Goal: Task Accomplishment & Management: Complete application form

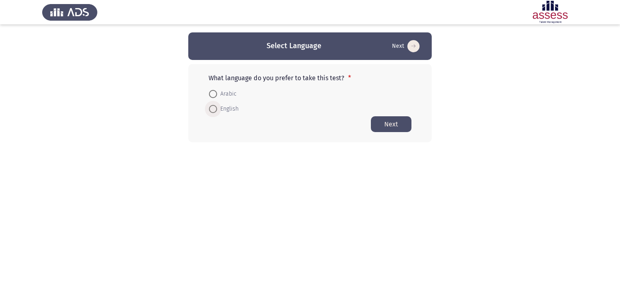
click at [213, 108] on span at bounding box center [213, 109] width 8 height 8
click at [213, 108] on input "English" at bounding box center [213, 109] width 8 height 8
radio input "true"
click at [396, 124] on button "Next" at bounding box center [391, 124] width 41 height 16
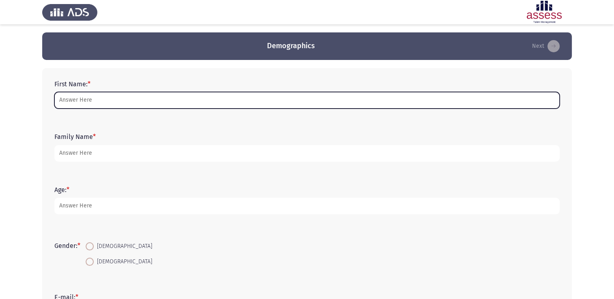
click at [155, 103] on input "First Name: *" at bounding box center [306, 100] width 505 height 17
type input "[PERSON_NAME]"
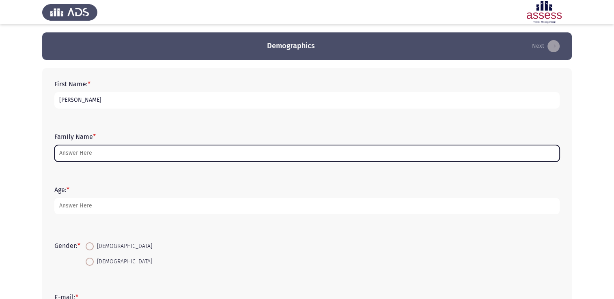
click at [82, 154] on input "Family Name *" at bounding box center [306, 153] width 505 height 17
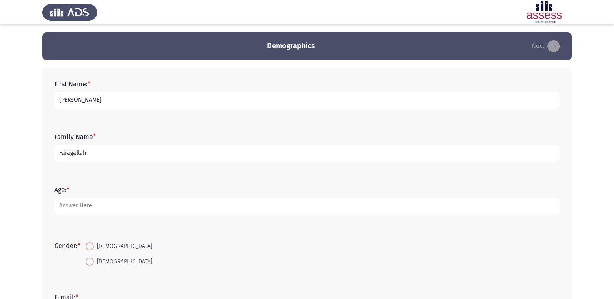
type input "Faragallah"
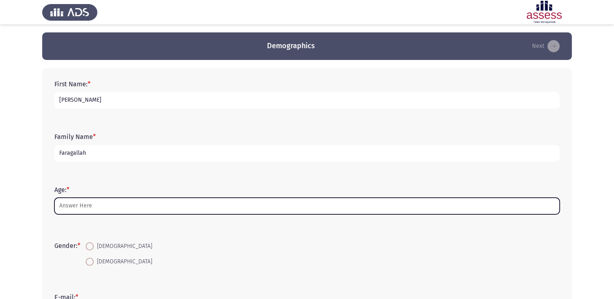
click at [100, 207] on input "Age: *" at bounding box center [306, 206] width 505 height 17
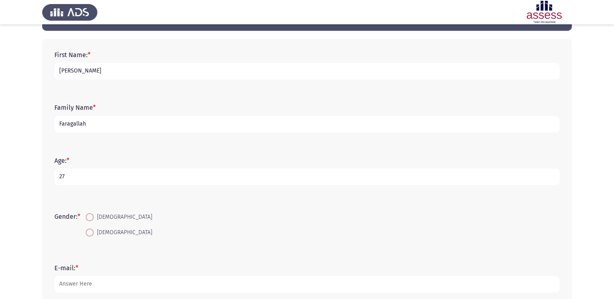
scroll to position [52, 0]
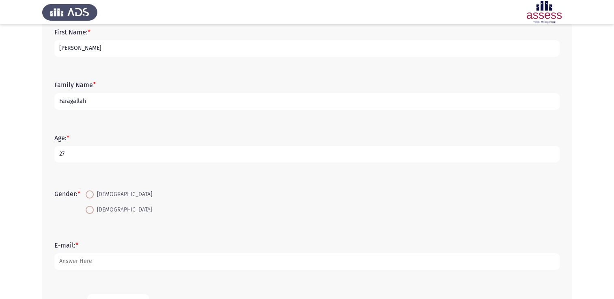
type input "27"
click at [92, 197] on span at bounding box center [90, 195] width 8 height 8
click at [92, 197] on input "[DEMOGRAPHIC_DATA]" at bounding box center [90, 195] width 8 height 8
radio input "true"
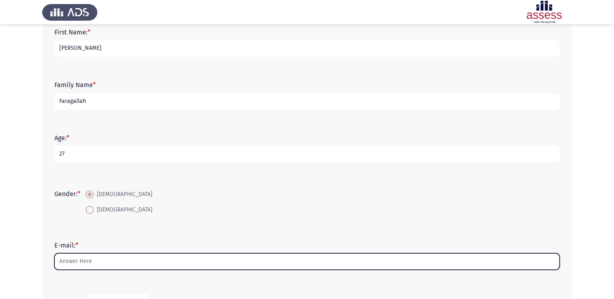
click at [108, 259] on input "E-mail: *" at bounding box center [306, 262] width 505 height 17
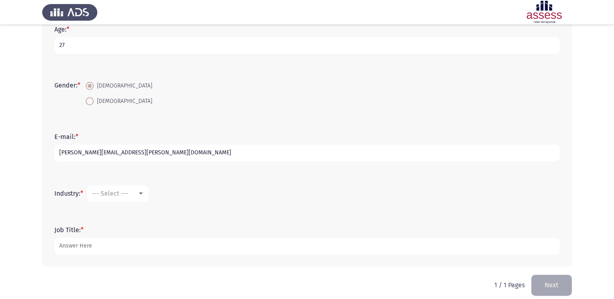
scroll to position [160, 0]
type input "[PERSON_NAME][EMAIL_ADDRESS][PERSON_NAME][DOMAIN_NAME]"
click at [128, 191] on span "--- Select ---" at bounding box center [110, 194] width 37 height 8
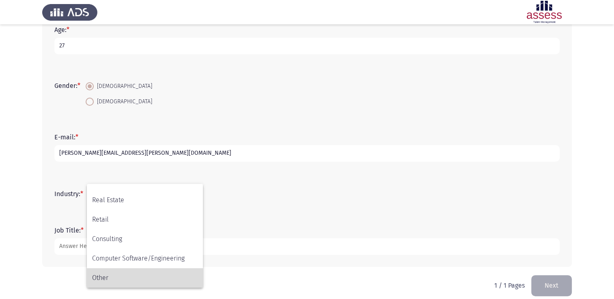
click at [111, 274] on span "Other" at bounding box center [144, 278] width 105 height 19
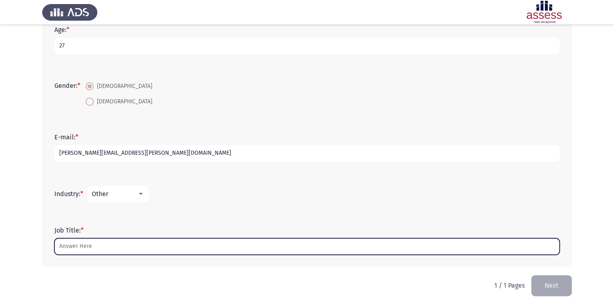
click at [80, 243] on input "Job Title: *" at bounding box center [306, 247] width 505 height 17
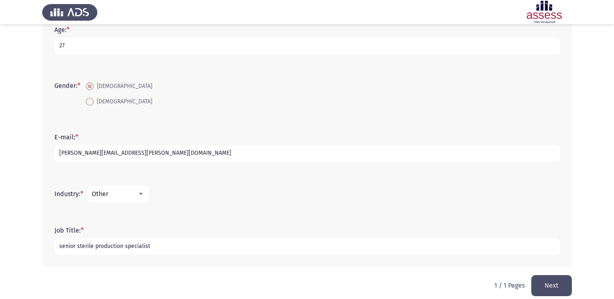
scroll to position [168, 0]
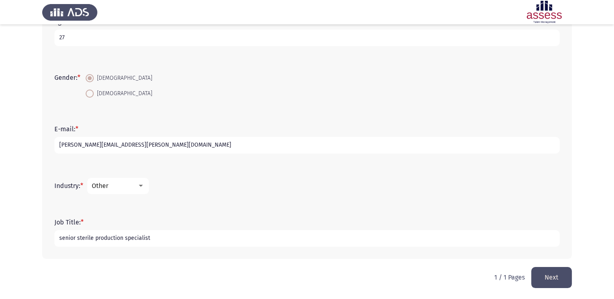
type input "senior sterile production specialist"
click at [544, 276] on button "Next" at bounding box center [551, 277] width 41 height 21
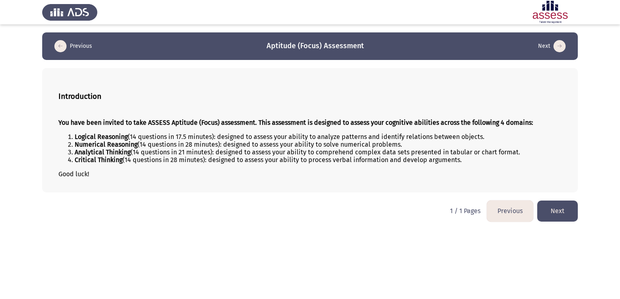
click at [547, 215] on button "Next" at bounding box center [557, 211] width 41 height 21
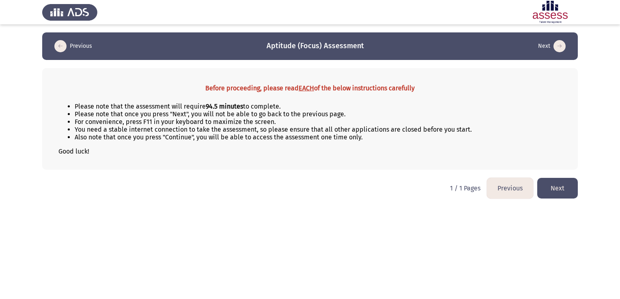
click at [563, 192] on button "Next" at bounding box center [557, 188] width 41 height 21
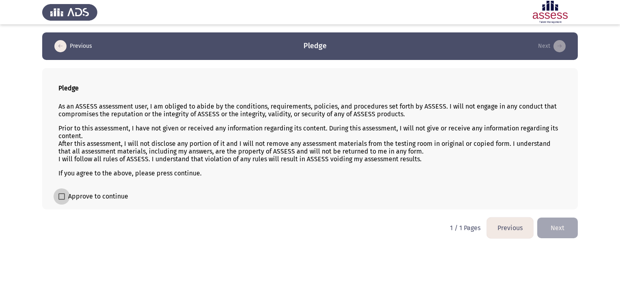
click at [63, 197] on span at bounding box center [61, 196] width 6 height 6
click at [62, 200] on input "Approve to continue" at bounding box center [61, 200] width 0 height 0
checkbox input "true"
click at [565, 228] on button "Next" at bounding box center [557, 228] width 41 height 21
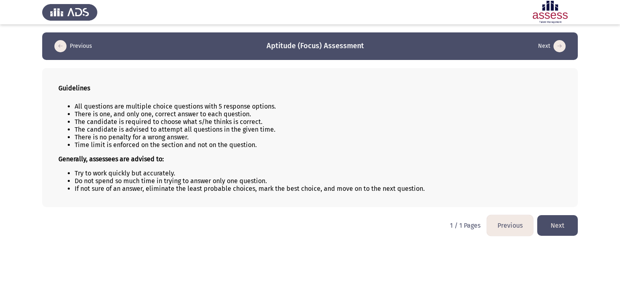
click at [559, 226] on button "Next" at bounding box center [557, 225] width 41 height 21
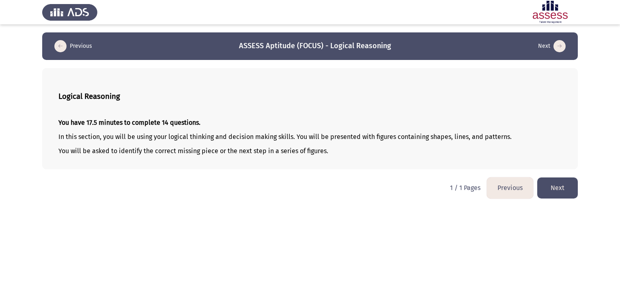
click at [555, 193] on button "Next" at bounding box center [557, 188] width 41 height 21
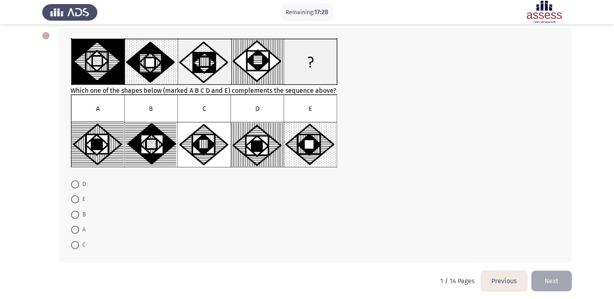
scroll to position [43, 0]
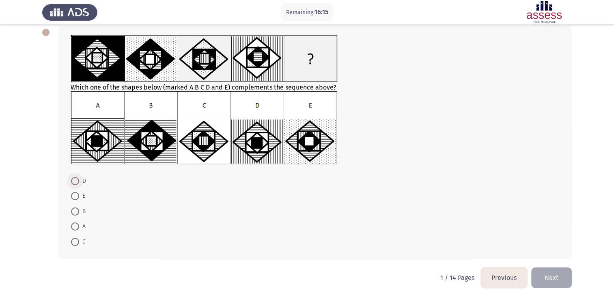
click at [75, 183] on span at bounding box center [75, 181] width 8 height 8
click at [75, 183] on input "D" at bounding box center [75, 181] width 8 height 8
radio input "true"
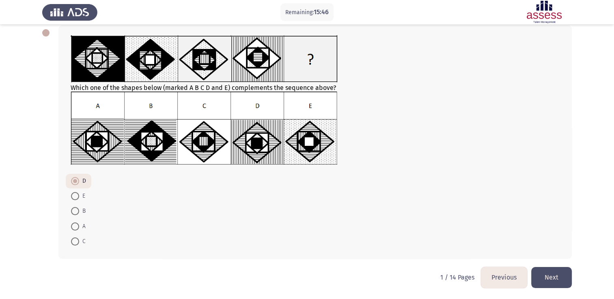
click at [560, 280] on button "Next" at bounding box center [551, 277] width 41 height 21
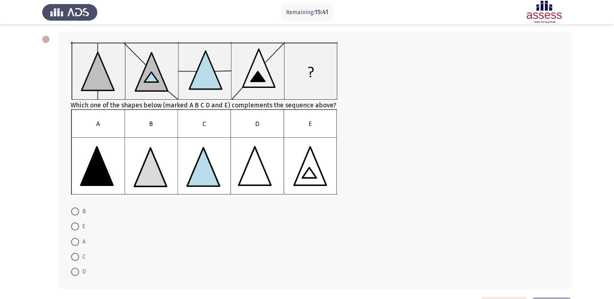
scroll to position [37, 0]
click at [77, 224] on span at bounding box center [75, 226] width 8 height 8
click at [77, 224] on input "E" at bounding box center [75, 226] width 8 height 8
radio input "true"
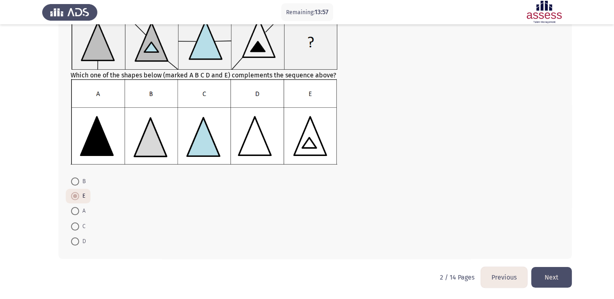
click at [552, 273] on button "Next" at bounding box center [551, 277] width 41 height 21
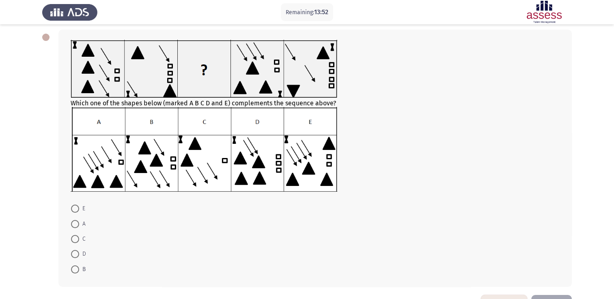
scroll to position [36, 0]
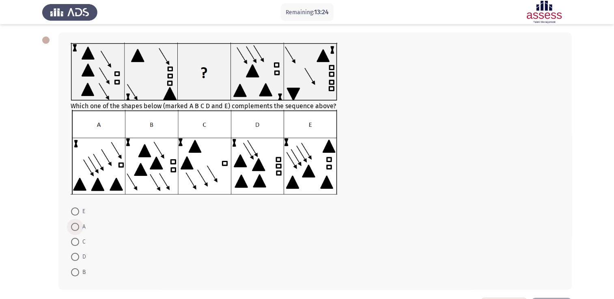
click at [76, 225] on span at bounding box center [75, 227] width 8 height 8
click at [76, 225] on input "A" at bounding box center [75, 227] width 8 height 8
radio input "true"
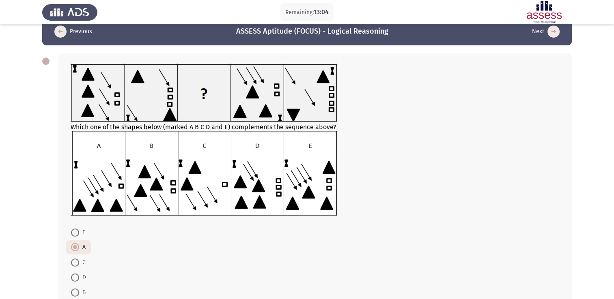
scroll to position [66, 0]
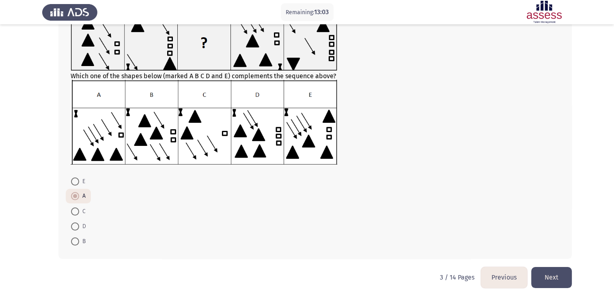
click at [550, 279] on button "Next" at bounding box center [551, 277] width 41 height 21
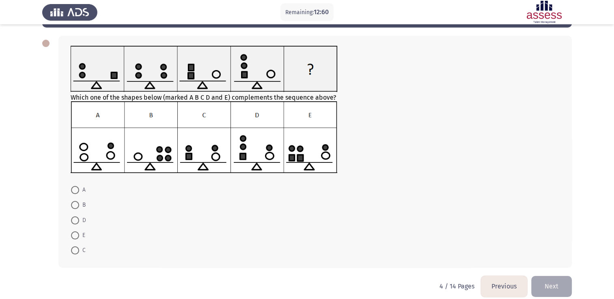
scroll to position [32, 0]
click at [77, 221] on span at bounding box center [75, 221] width 8 height 8
click at [77, 221] on input "D" at bounding box center [75, 221] width 8 height 8
radio input "true"
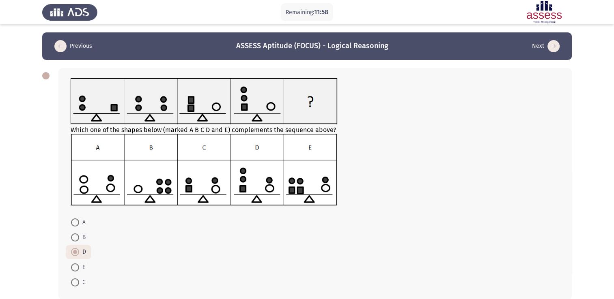
scroll to position [41, 0]
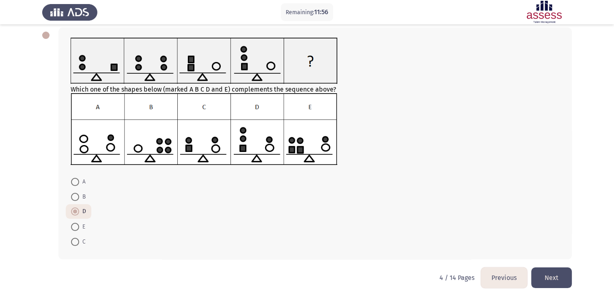
click at [567, 271] on button "Next" at bounding box center [551, 278] width 41 height 21
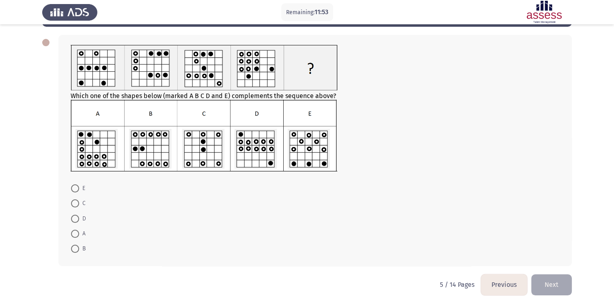
scroll to position [34, 0]
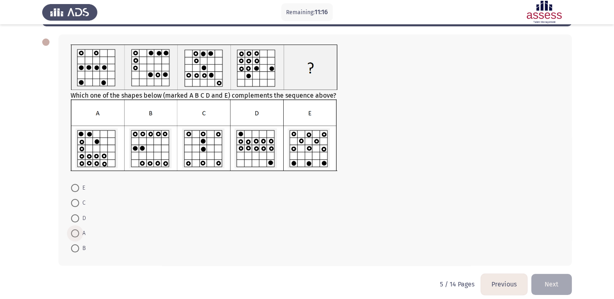
click at [77, 234] on span at bounding box center [75, 234] width 8 height 8
click at [77, 234] on input "A" at bounding box center [75, 234] width 8 height 8
radio input "true"
click at [74, 201] on span at bounding box center [75, 203] width 8 height 8
click at [74, 201] on input "C" at bounding box center [75, 203] width 8 height 8
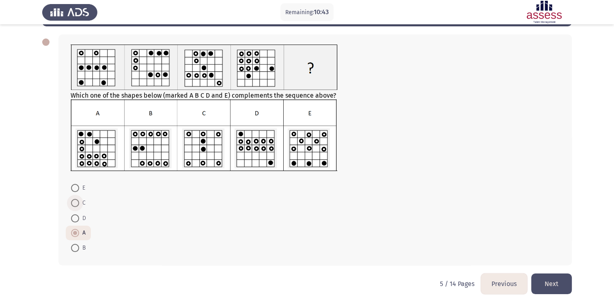
radio input "true"
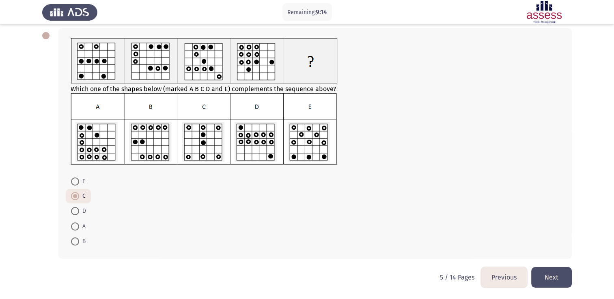
click at [548, 281] on button "Next" at bounding box center [551, 277] width 41 height 21
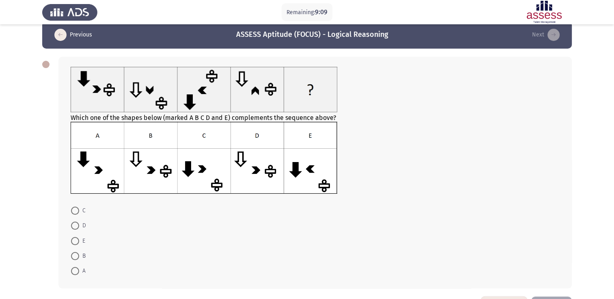
scroll to position [11, 0]
click at [77, 230] on span at bounding box center [75, 226] width 8 height 8
click at [77, 230] on input "D" at bounding box center [75, 226] width 8 height 8
radio input "true"
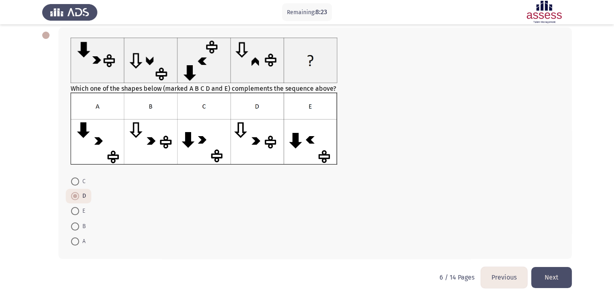
scroll to position [41, 0]
click at [546, 275] on button "Next" at bounding box center [551, 277] width 41 height 21
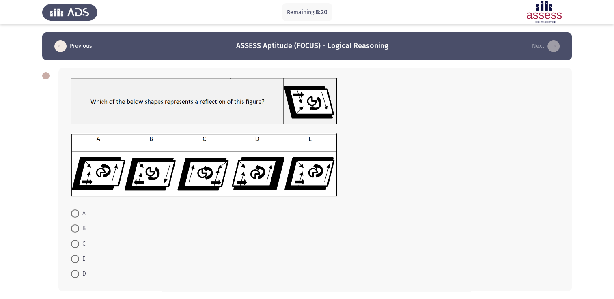
scroll to position [32, 0]
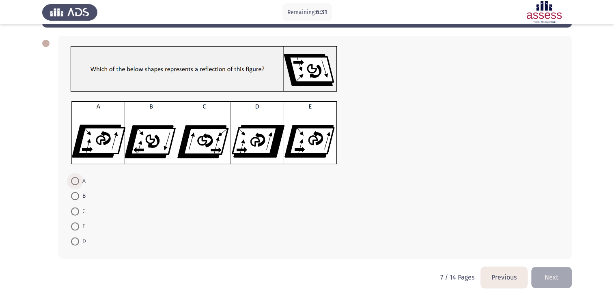
click at [77, 178] on span at bounding box center [75, 181] width 8 height 8
click at [77, 178] on input "A" at bounding box center [75, 181] width 8 height 8
radio input "true"
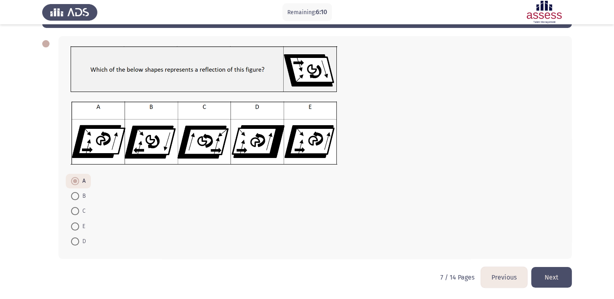
click at [540, 271] on button "Next" at bounding box center [551, 277] width 41 height 21
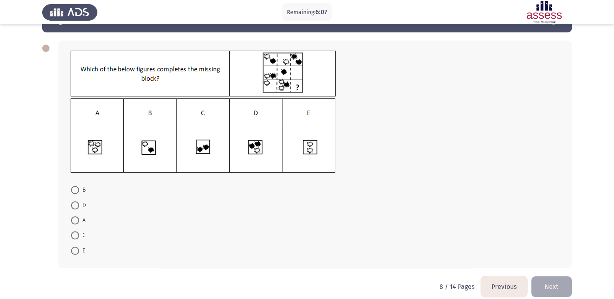
scroll to position [28, 0]
click at [75, 204] on span at bounding box center [75, 206] width 8 height 8
click at [75, 204] on input "D" at bounding box center [75, 206] width 8 height 8
radio input "true"
click at [552, 285] on button "Next" at bounding box center [551, 286] width 41 height 21
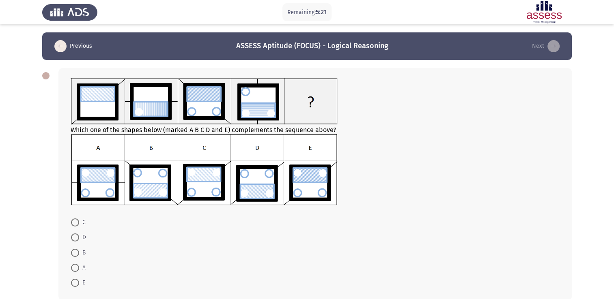
scroll to position [33, 0]
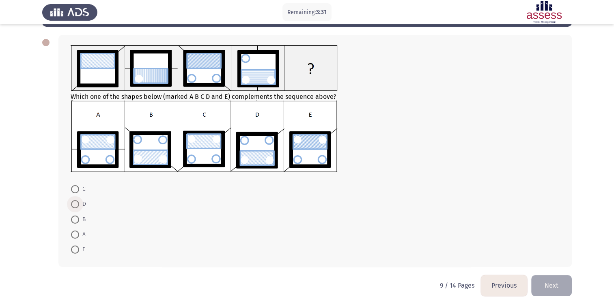
click at [76, 205] on span at bounding box center [75, 204] width 8 height 8
click at [76, 205] on input "D" at bounding box center [75, 204] width 8 height 8
radio input "true"
click at [76, 231] on span at bounding box center [75, 234] width 8 height 8
click at [76, 231] on input "A" at bounding box center [75, 234] width 8 height 8
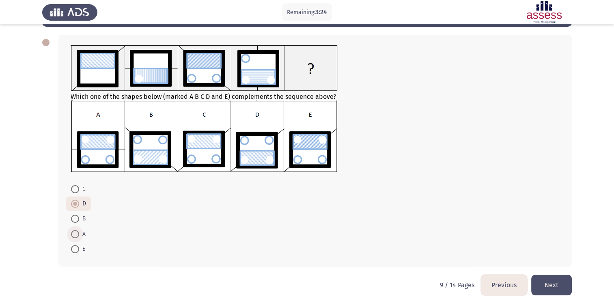
radio input "true"
click at [553, 287] on button "Next" at bounding box center [551, 285] width 41 height 21
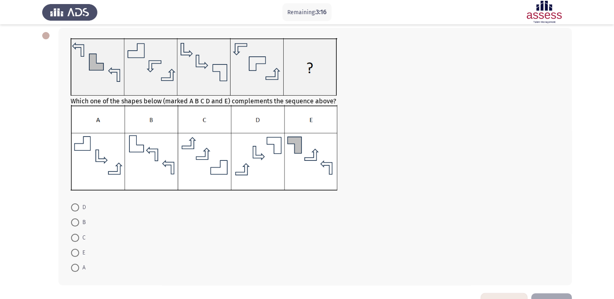
scroll to position [41, 0]
click at [77, 208] on span at bounding box center [75, 207] width 8 height 8
click at [77, 208] on input "D" at bounding box center [75, 207] width 8 height 8
radio input "true"
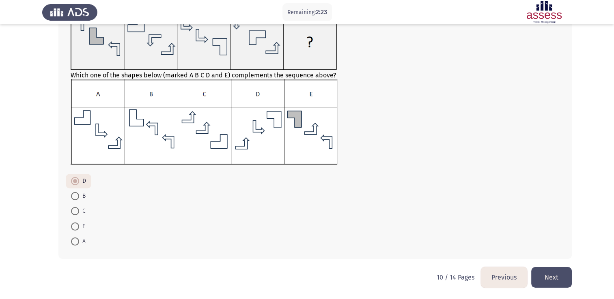
click at [550, 283] on button "Next" at bounding box center [551, 277] width 41 height 21
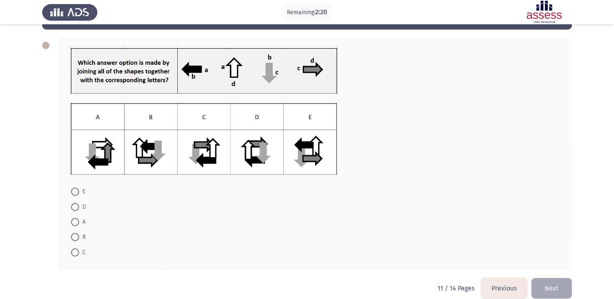
scroll to position [32, 0]
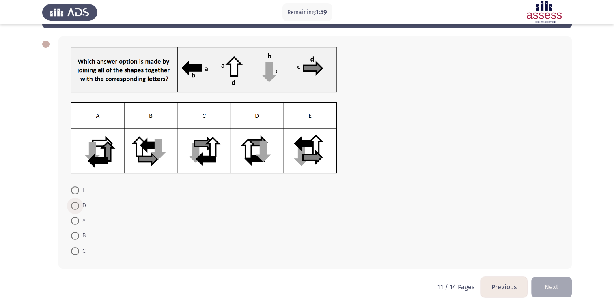
click at [75, 204] on span at bounding box center [75, 206] width 8 height 8
click at [75, 204] on input "D" at bounding box center [75, 206] width 8 height 8
radio input "true"
click at [551, 285] on button "Next" at bounding box center [551, 286] width 41 height 21
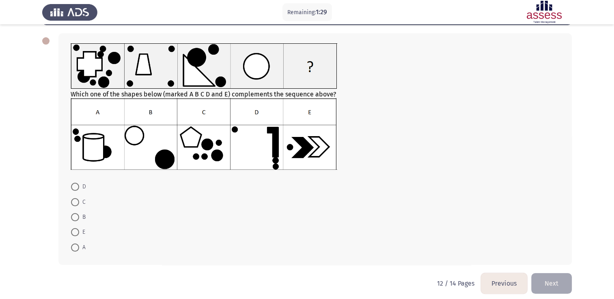
scroll to position [34, 0]
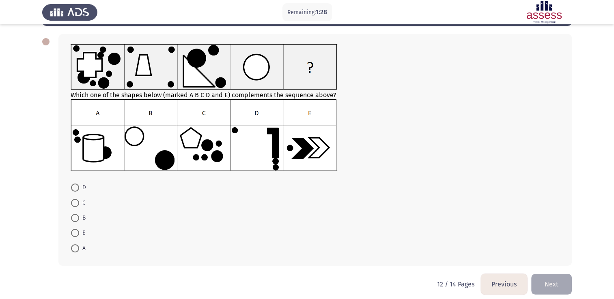
click at [75, 188] on span at bounding box center [75, 188] width 8 height 8
click at [75, 188] on input "D" at bounding box center [75, 188] width 8 height 8
radio input "true"
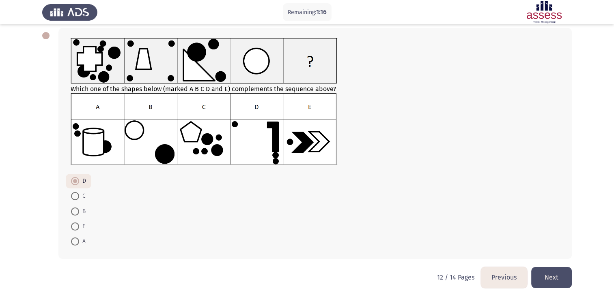
click at [558, 282] on button "Next" at bounding box center [551, 277] width 41 height 21
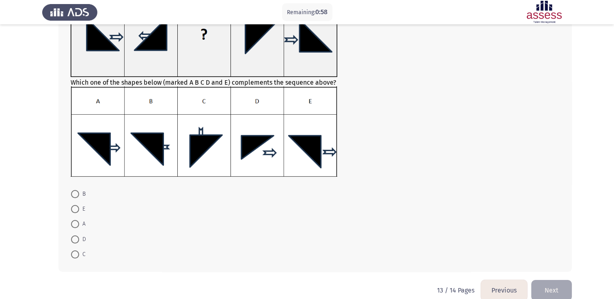
scroll to position [102, 0]
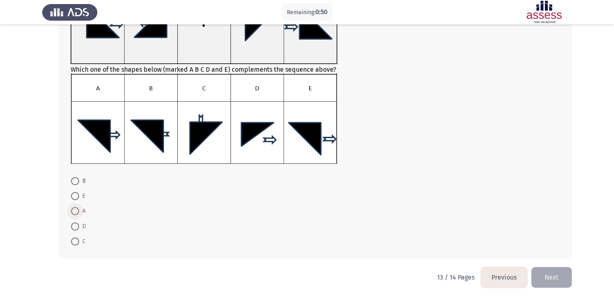
click at [74, 213] on span at bounding box center [75, 211] width 8 height 8
click at [74, 213] on input "A" at bounding box center [75, 211] width 8 height 8
radio input "true"
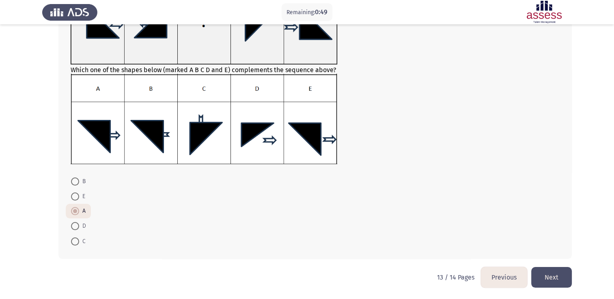
click at [535, 275] on button "Next" at bounding box center [551, 277] width 41 height 21
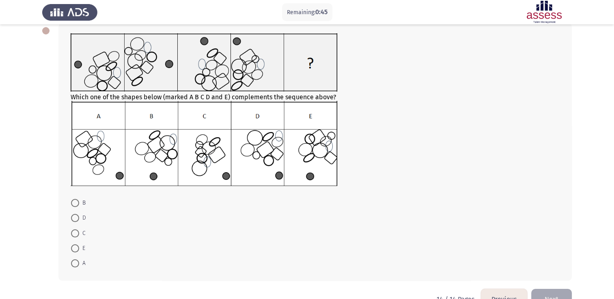
scroll to position [45, 0]
click at [75, 218] on span at bounding box center [75, 219] width 8 height 8
click at [75, 218] on input "D" at bounding box center [75, 219] width 8 height 8
radio input "true"
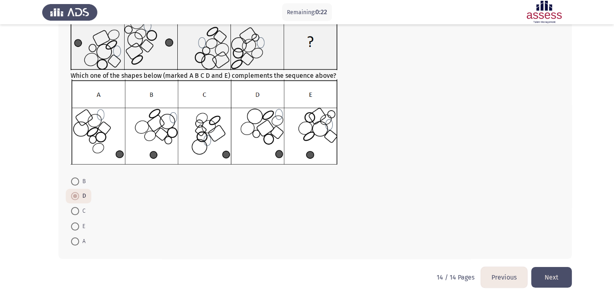
scroll to position [67, 0]
click at [552, 275] on button "Next" at bounding box center [551, 277] width 41 height 21
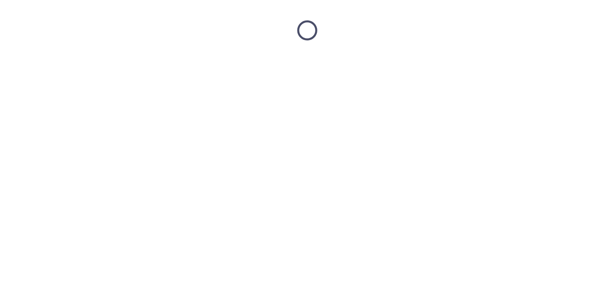
scroll to position [0, 0]
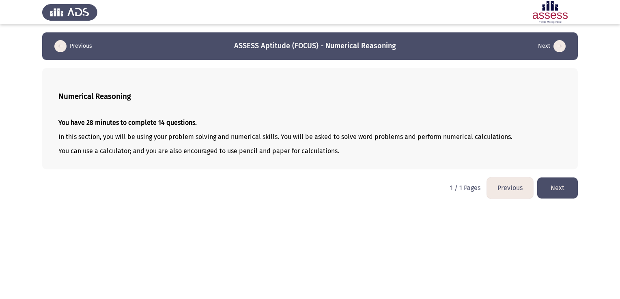
click at [552, 189] on button "Next" at bounding box center [557, 188] width 41 height 21
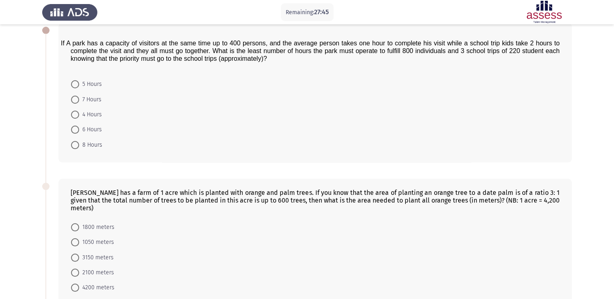
scroll to position [45, 0]
click at [80, 97] on span "7 Hours" at bounding box center [90, 100] width 22 height 10
click at [79, 97] on input "7 Hours" at bounding box center [75, 100] width 8 height 8
radio input "true"
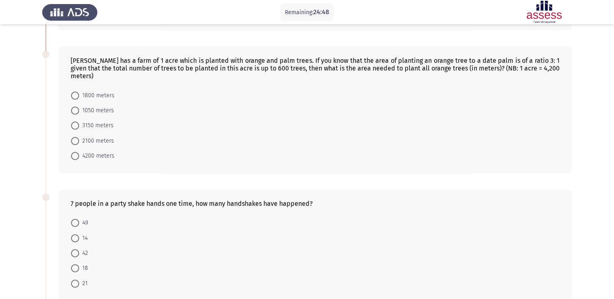
scroll to position [177, 0]
click at [76, 122] on span at bounding box center [75, 126] width 8 height 8
click at [76, 122] on input "3150 meters" at bounding box center [75, 126] width 8 height 8
radio input "true"
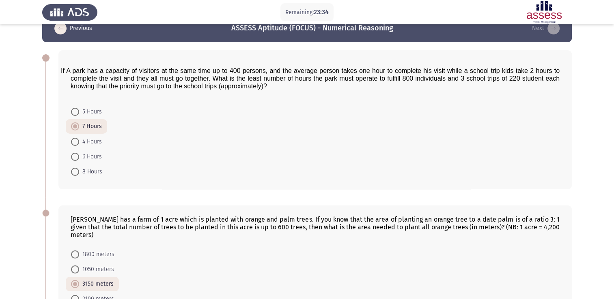
scroll to position [0, 0]
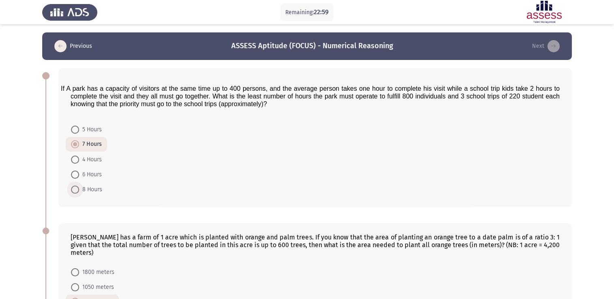
click at [72, 189] on span at bounding box center [75, 190] width 8 height 8
click at [72, 189] on input "8 Hours" at bounding box center [75, 190] width 8 height 8
radio input "true"
click at [76, 146] on span at bounding box center [75, 145] width 8 height 8
click at [76, 146] on input "7 Hours" at bounding box center [75, 145] width 8 height 8
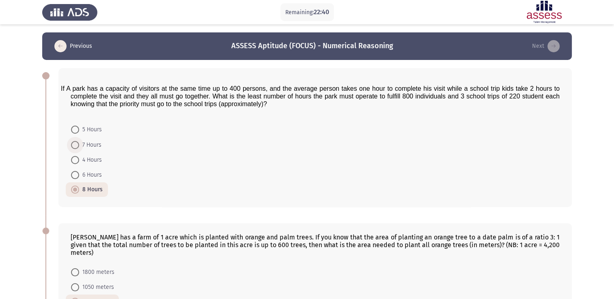
radio input "true"
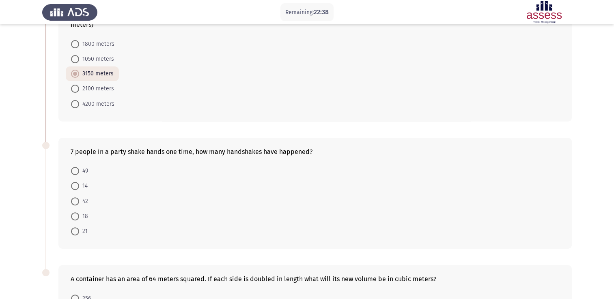
scroll to position [228, 0]
click at [75, 228] on span at bounding box center [75, 232] width 8 height 8
click at [75, 228] on input "21" at bounding box center [75, 232] width 8 height 8
radio input "true"
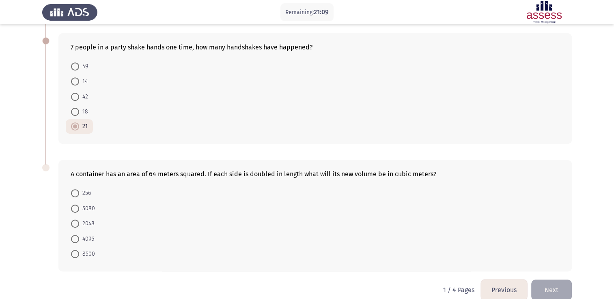
scroll to position [337, 0]
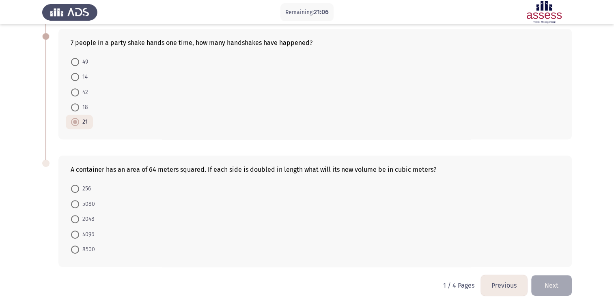
click at [77, 231] on span at bounding box center [75, 235] width 8 height 8
click at [77, 231] on input "4096" at bounding box center [75, 235] width 8 height 8
radio input "true"
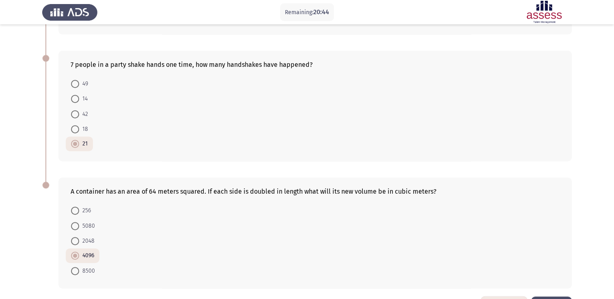
scroll to position [337, 0]
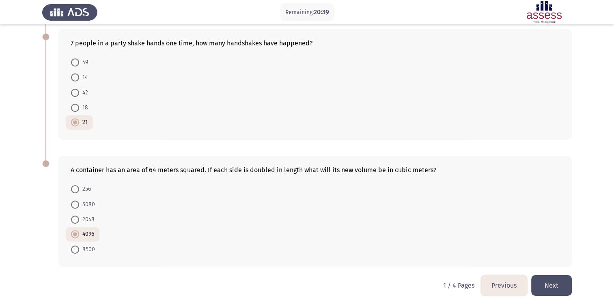
click at [546, 282] on button "Next" at bounding box center [551, 285] width 41 height 21
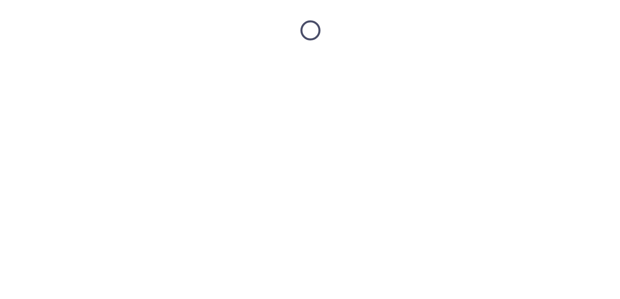
scroll to position [0, 0]
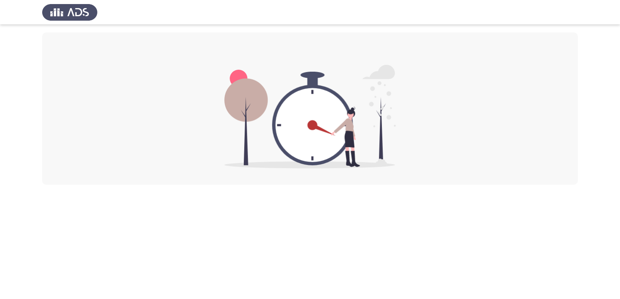
click at [370, 141] on img at bounding box center [310, 117] width 172 height 104
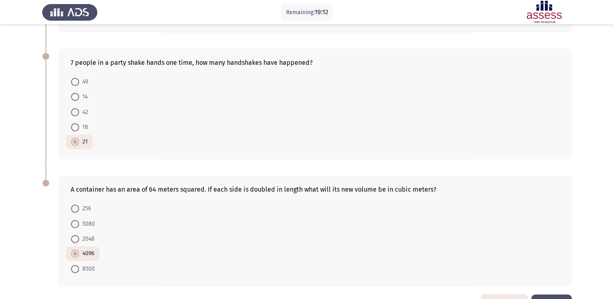
scroll to position [337, 0]
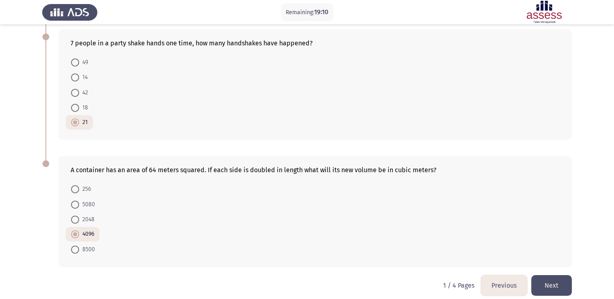
click at [551, 280] on button "Next" at bounding box center [551, 285] width 41 height 21
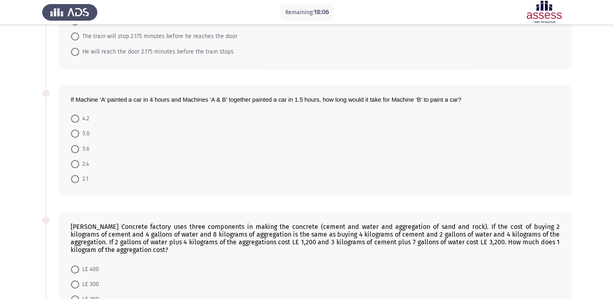
scroll to position [0, 0]
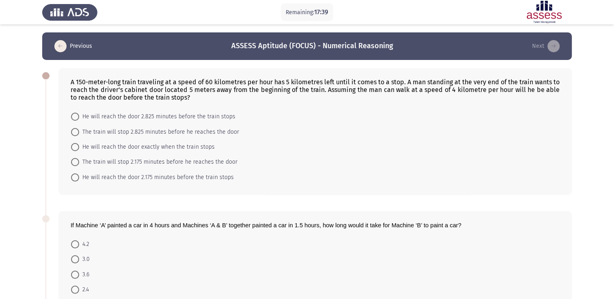
click at [78, 161] on span at bounding box center [75, 162] width 8 height 8
click at [78, 161] on input "The train will stop 2.175 minutes before he reaches the door" at bounding box center [75, 162] width 8 height 8
radio input "true"
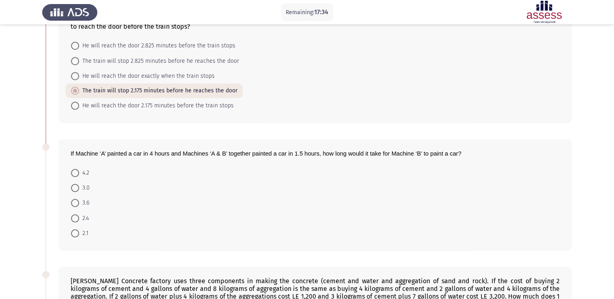
scroll to position [70, 0]
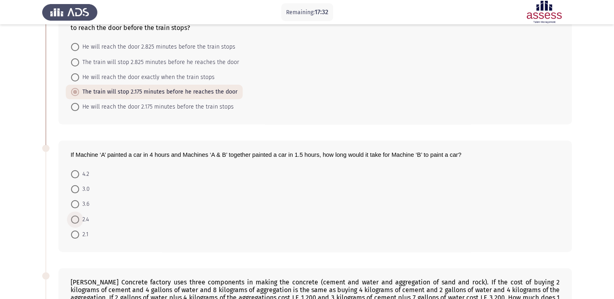
click at [79, 219] on span "2.4" at bounding box center [84, 220] width 10 height 10
click at [79, 219] on input "2.4" at bounding box center [75, 220] width 8 height 8
radio input "true"
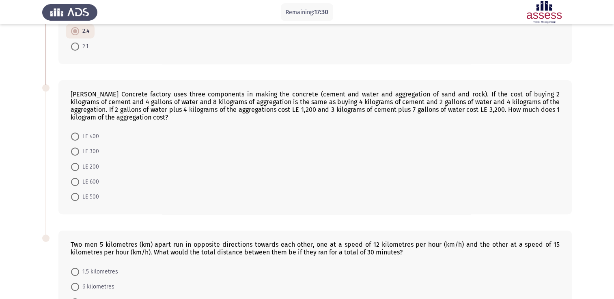
scroll to position [258, 0]
click at [75, 167] on span at bounding box center [75, 167] width 8 height 8
click at [75, 167] on input "LE 200" at bounding box center [75, 167] width 8 height 8
radio input "true"
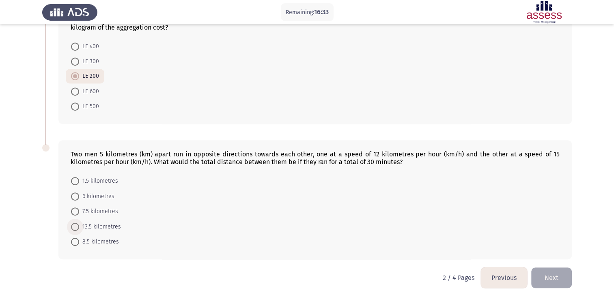
click at [76, 225] on span at bounding box center [75, 227] width 8 height 8
click at [76, 225] on input "13.5 kilometres" at bounding box center [75, 227] width 8 height 8
radio input "true"
click at [558, 273] on button "Next" at bounding box center [551, 278] width 41 height 21
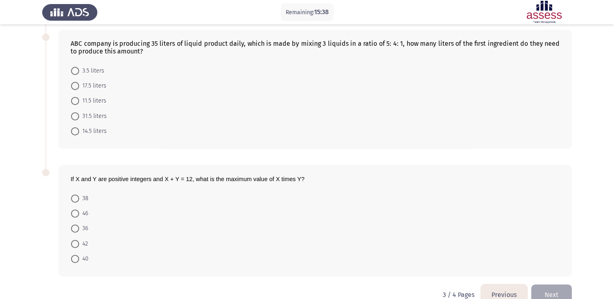
scroll to position [0, 0]
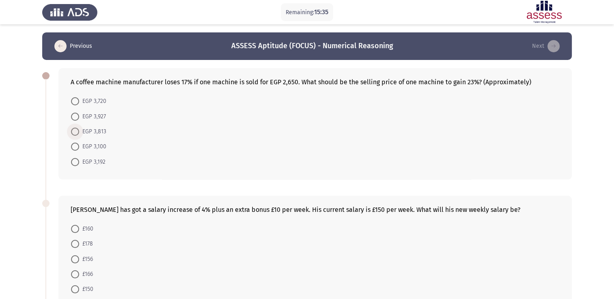
click at [73, 130] on span at bounding box center [75, 132] width 8 height 8
click at [73, 130] on input "EGP 3,813" at bounding box center [75, 132] width 8 height 8
radio input "true"
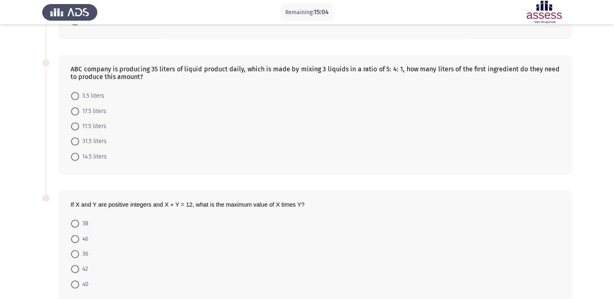
scroll to position [268, 0]
click at [76, 112] on span at bounding box center [75, 111] width 8 height 8
click at [76, 112] on input "17.5 liters" at bounding box center [75, 111] width 8 height 8
radio input "true"
click at [77, 254] on span at bounding box center [75, 254] width 8 height 8
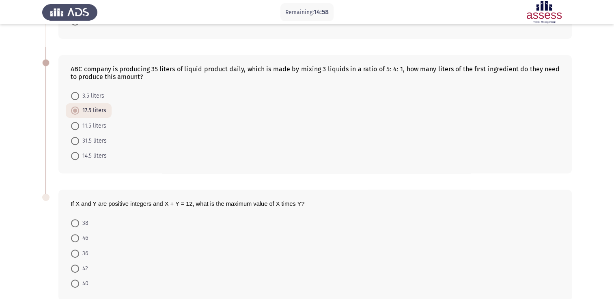
click at [77, 254] on input "36" at bounding box center [75, 254] width 8 height 8
radio input "true"
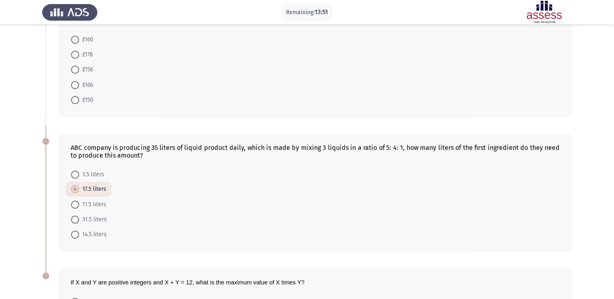
scroll to position [187, 0]
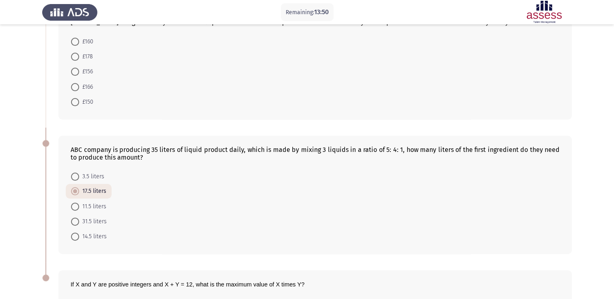
click at [76, 84] on span at bounding box center [75, 87] width 8 height 8
click at [76, 84] on input "£166" at bounding box center [75, 87] width 8 height 8
radio input "true"
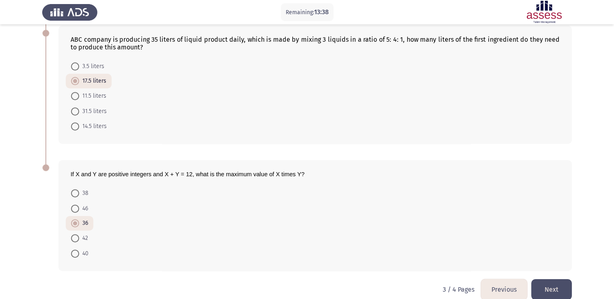
scroll to position [308, 0]
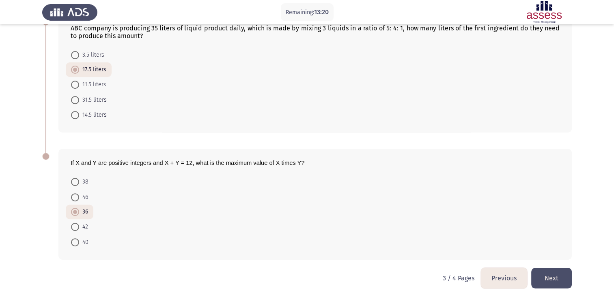
click at [544, 278] on button "Next" at bounding box center [551, 278] width 41 height 21
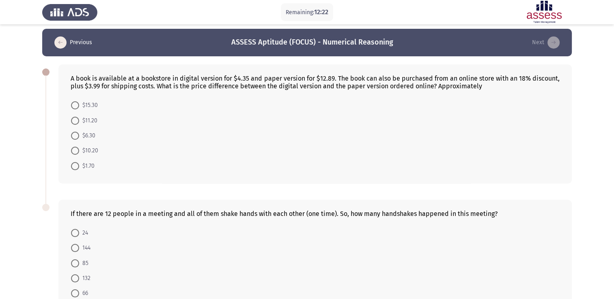
scroll to position [1, 0]
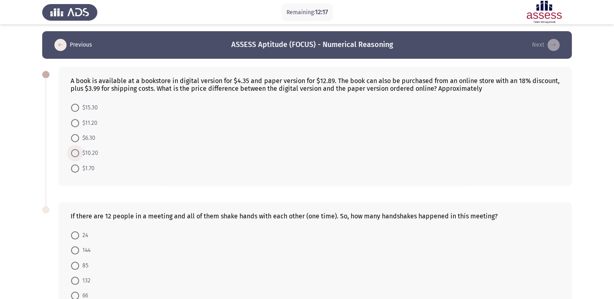
click at [75, 152] on span at bounding box center [75, 153] width 8 height 8
click at [75, 152] on input "$10.20" at bounding box center [75, 153] width 8 height 8
radio input "true"
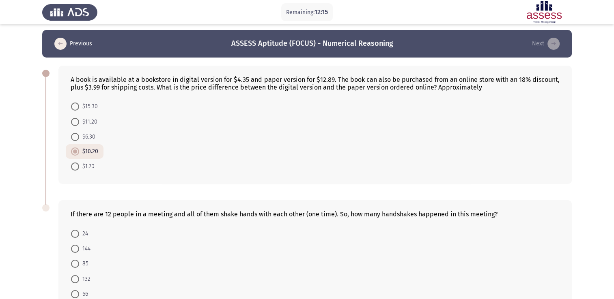
scroll to position [55, 0]
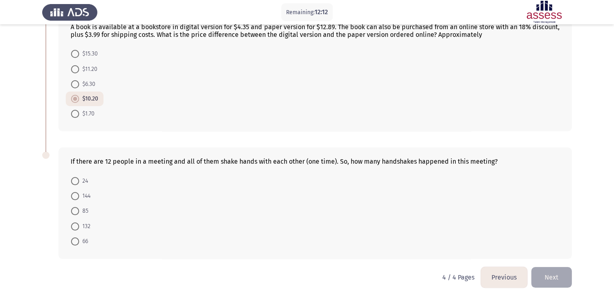
click at [74, 243] on span at bounding box center [75, 242] width 8 height 8
click at [74, 243] on input "66" at bounding box center [75, 242] width 8 height 8
radio input "true"
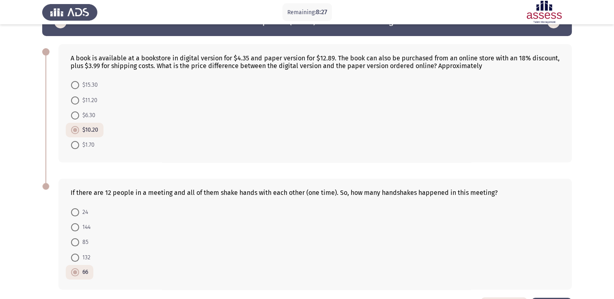
scroll to position [54, 0]
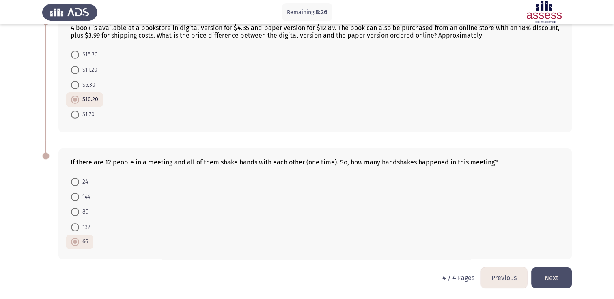
click at [561, 278] on button "Next" at bounding box center [551, 278] width 41 height 21
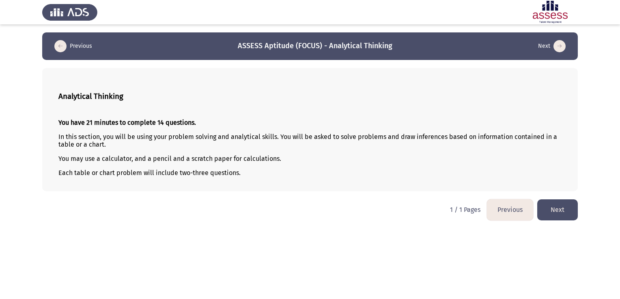
click at [560, 210] on button "Next" at bounding box center [557, 210] width 41 height 21
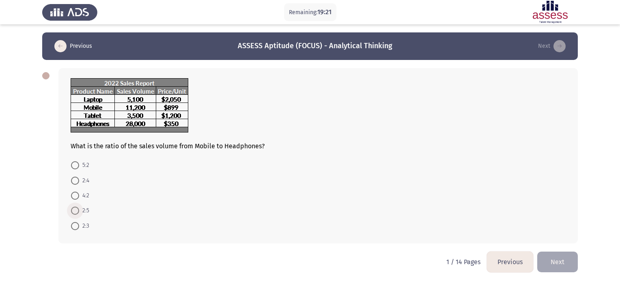
click at [74, 213] on span at bounding box center [75, 211] width 8 height 8
click at [74, 213] on input "2:5" at bounding box center [75, 211] width 8 height 8
radio input "true"
click at [555, 263] on button "Next" at bounding box center [557, 261] width 41 height 21
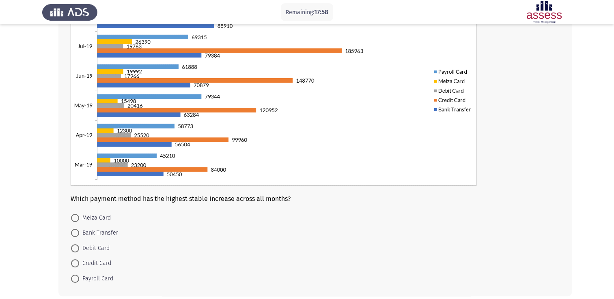
scroll to position [97, 0]
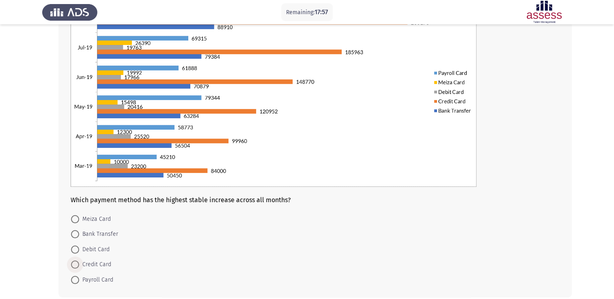
click at [77, 266] on span at bounding box center [75, 265] width 8 height 8
click at [77, 266] on input "Credit Card" at bounding box center [75, 265] width 8 height 8
radio input "true"
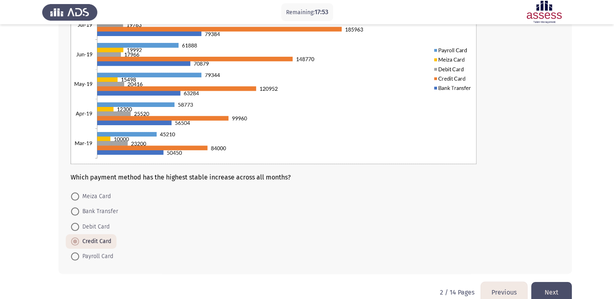
scroll to position [135, 0]
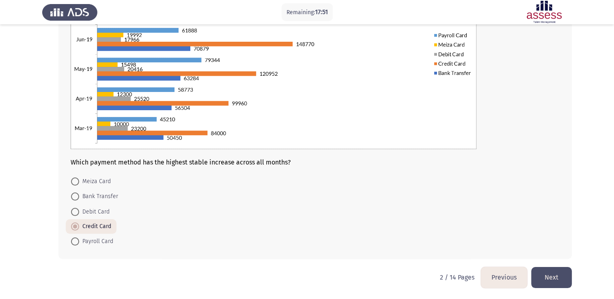
click at [545, 275] on button "Next" at bounding box center [551, 277] width 41 height 21
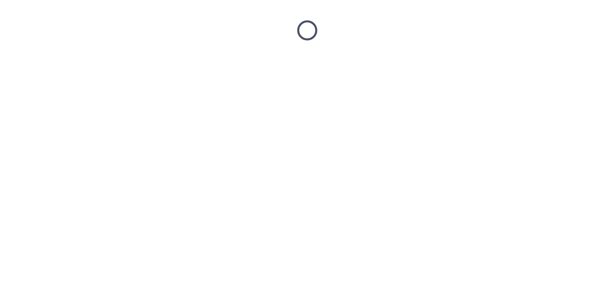
scroll to position [0, 0]
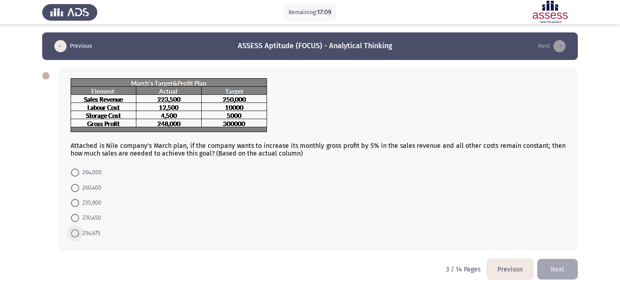
click at [76, 235] on span at bounding box center [75, 234] width 8 height 8
click at [76, 235] on input "234,675" at bounding box center [75, 234] width 8 height 8
radio input "true"
click at [558, 271] on button "Next" at bounding box center [557, 268] width 41 height 21
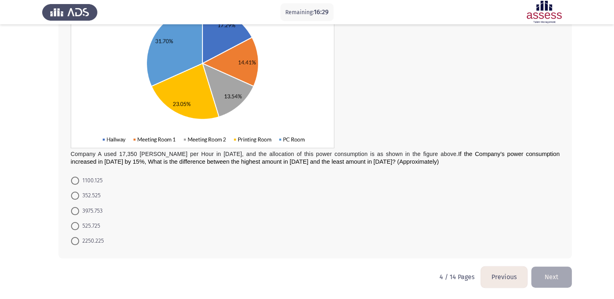
scroll to position [112, 0]
click at [76, 211] on span at bounding box center [75, 211] width 8 height 8
click at [76, 211] on input "3975.753" at bounding box center [75, 211] width 8 height 8
radio input "true"
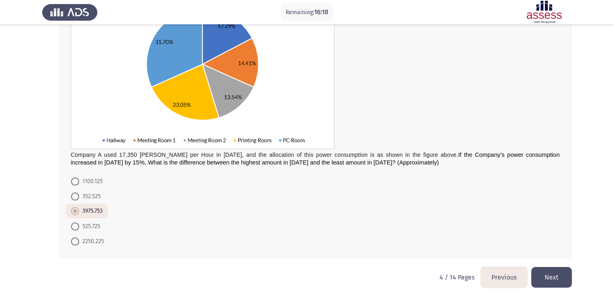
click at [557, 280] on button "Next" at bounding box center [551, 277] width 41 height 21
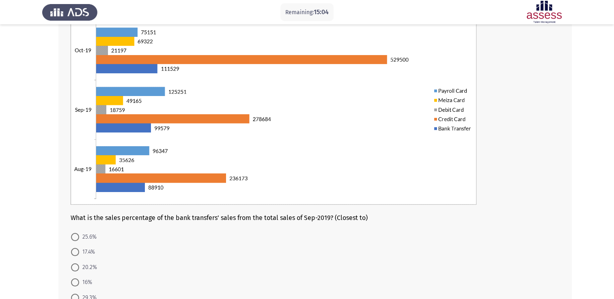
scroll to position [80, 0]
click at [74, 269] on span at bounding box center [75, 268] width 8 height 8
click at [74, 269] on input "20.2%" at bounding box center [75, 268] width 8 height 8
radio input "true"
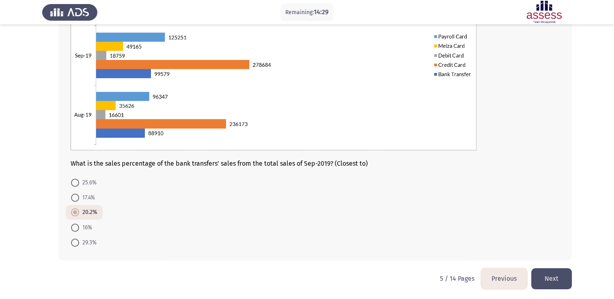
scroll to position [135, 0]
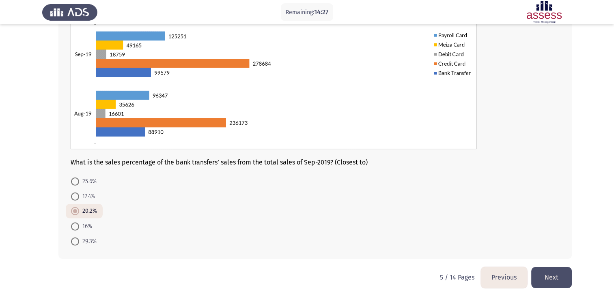
click at [550, 271] on button "Next" at bounding box center [551, 277] width 41 height 21
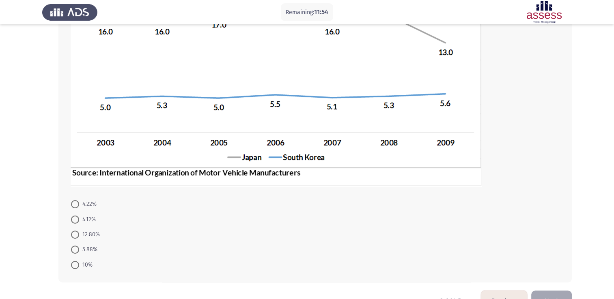
scroll to position [183, 0]
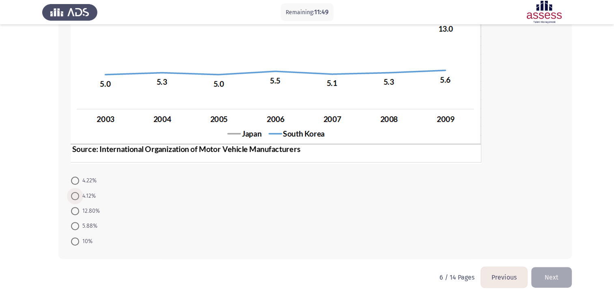
click at [78, 198] on span at bounding box center [75, 196] width 8 height 8
click at [78, 198] on input "4.12%" at bounding box center [75, 196] width 8 height 8
radio input "true"
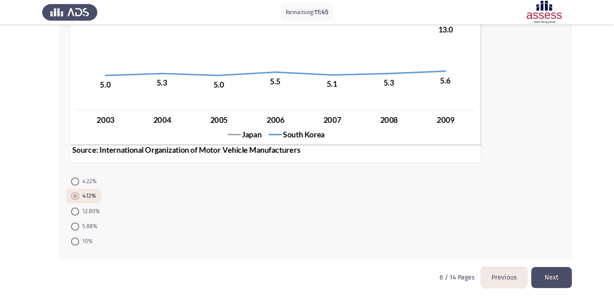
click at [550, 279] on button "Next" at bounding box center [551, 277] width 41 height 21
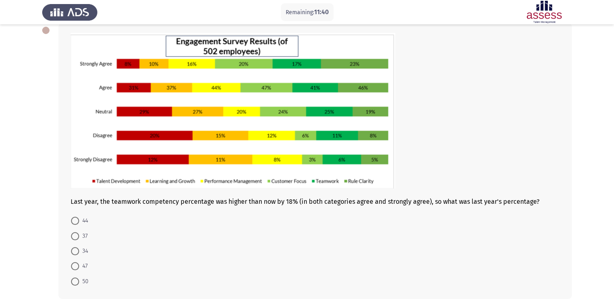
scroll to position [46, 0]
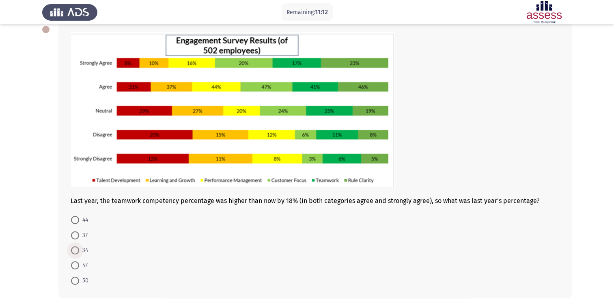
click at [78, 249] on span at bounding box center [75, 251] width 8 height 8
click at [78, 249] on input "34" at bounding box center [75, 251] width 8 height 8
radio input "true"
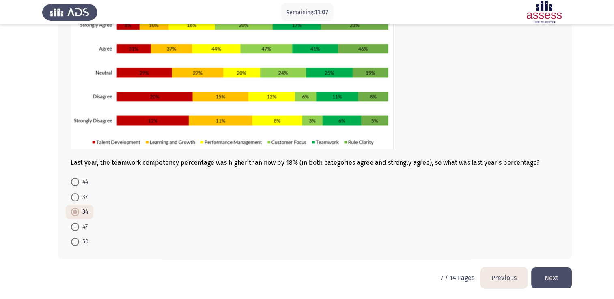
scroll to position [85, 0]
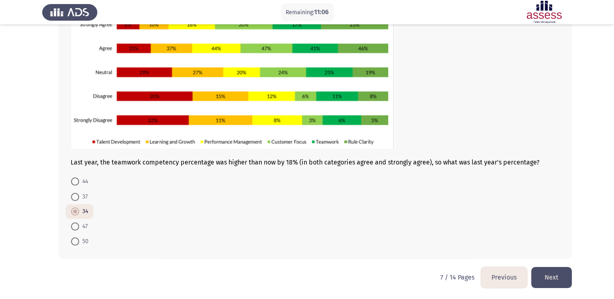
click at [557, 279] on button "Next" at bounding box center [551, 277] width 41 height 21
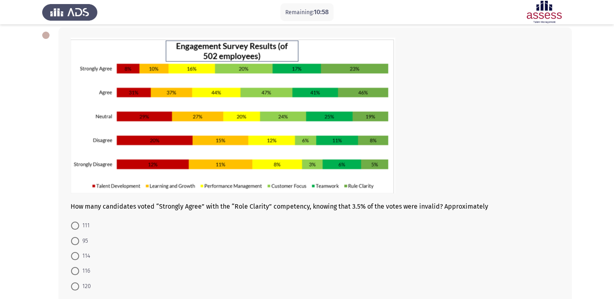
scroll to position [41, 0]
click at [77, 227] on span at bounding box center [75, 226] width 8 height 8
click at [77, 227] on input "111" at bounding box center [75, 226] width 8 height 8
radio input "true"
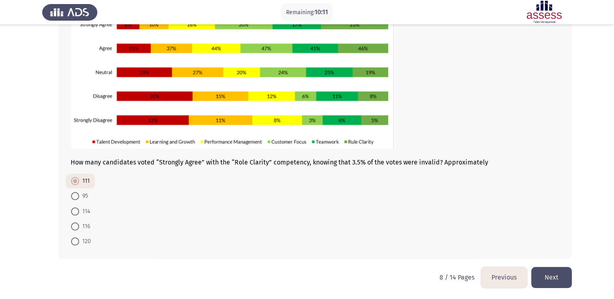
click at [553, 273] on button "Next" at bounding box center [551, 277] width 41 height 21
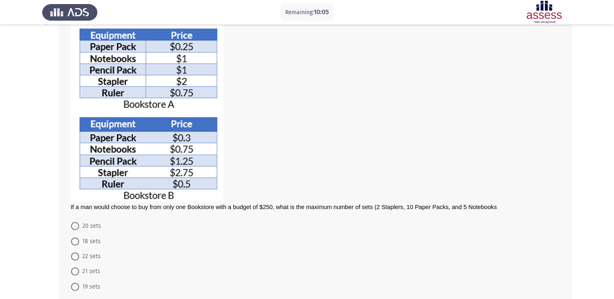
scroll to position [54, 0]
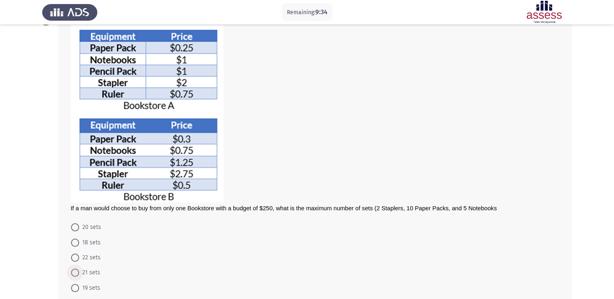
click at [80, 271] on span "21 sets" at bounding box center [89, 273] width 21 height 10
click at [79, 271] on input "21 sets" at bounding box center [75, 273] width 8 height 8
radio input "true"
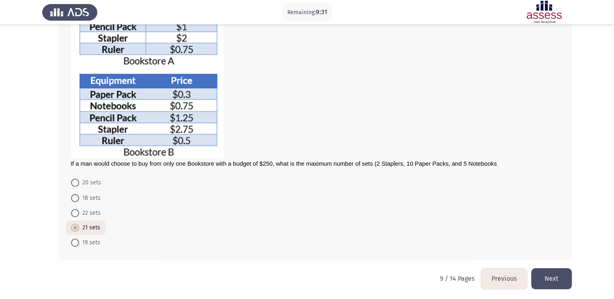
scroll to position [99, 0]
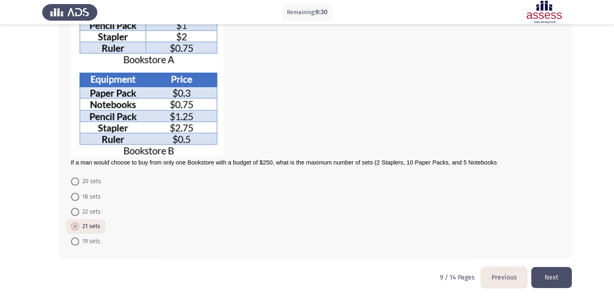
click at [557, 274] on button "Next" at bounding box center [551, 277] width 41 height 21
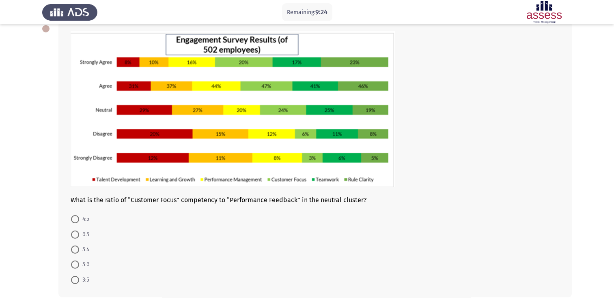
scroll to position [47, 0]
click at [73, 237] on span at bounding box center [75, 235] width 8 height 8
click at [73, 237] on input "6:5" at bounding box center [75, 235] width 8 height 8
radio input "true"
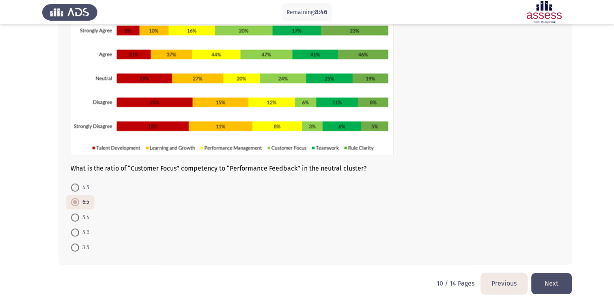
scroll to position [85, 0]
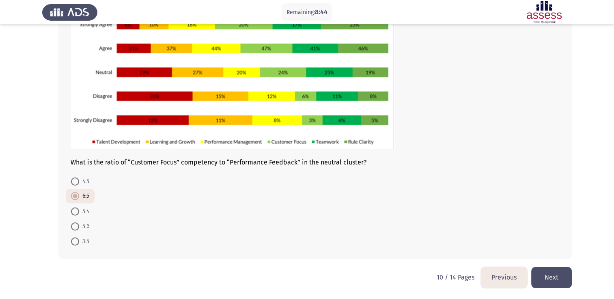
click at [562, 278] on button "Next" at bounding box center [551, 277] width 41 height 21
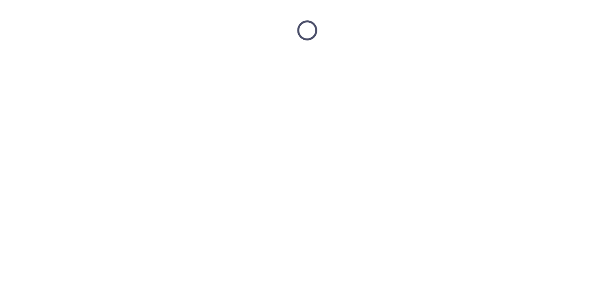
scroll to position [0, 0]
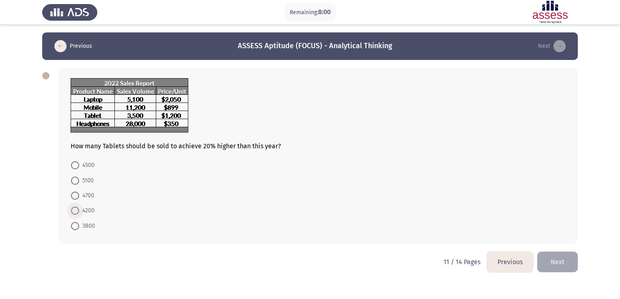
click at [77, 210] on span at bounding box center [75, 211] width 8 height 8
click at [77, 210] on input "4200" at bounding box center [75, 211] width 8 height 8
radio input "true"
click at [562, 256] on button "Next" at bounding box center [557, 261] width 41 height 21
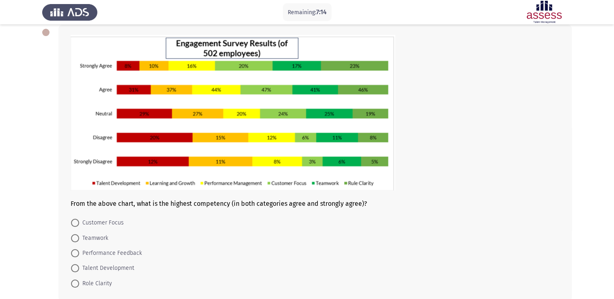
scroll to position [44, 0]
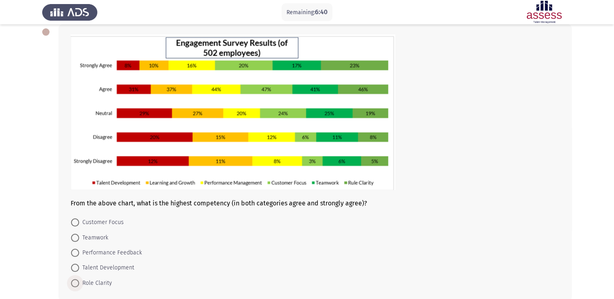
click at [78, 282] on span at bounding box center [75, 283] width 8 height 8
click at [78, 282] on input "Role Clarity" at bounding box center [75, 283] width 8 height 8
radio input "true"
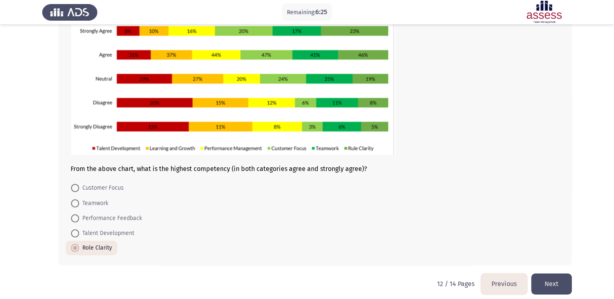
scroll to position [85, 0]
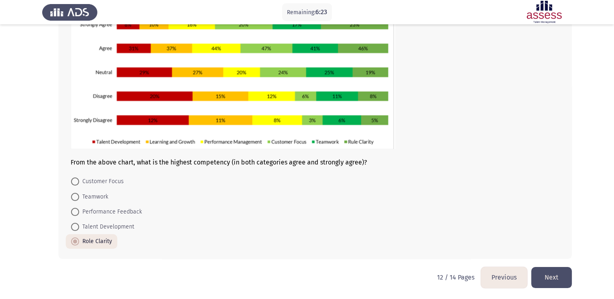
click at [550, 272] on button "Next" at bounding box center [551, 277] width 41 height 21
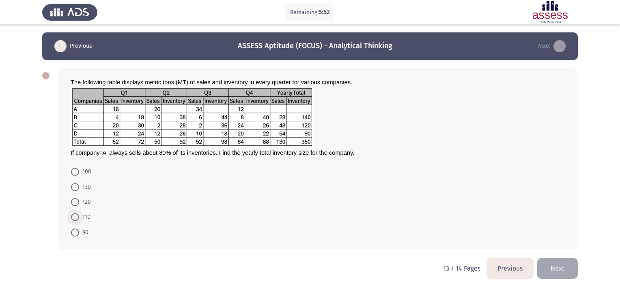
click at [74, 219] on span at bounding box center [75, 217] width 8 height 8
click at [74, 219] on input "110" at bounding box center [75, 217] width 8 height 8
radio input "true"
click at [555, 266] on button "Next" at bounding box center [557, 268] width 41 height 21
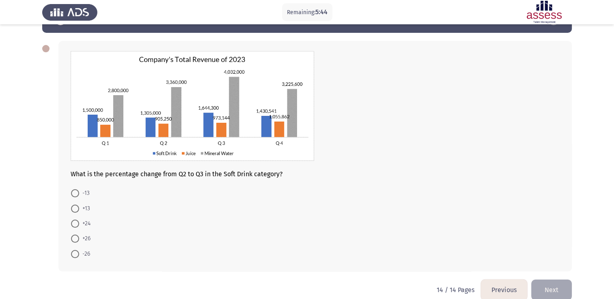
scroll to position [28, 0]
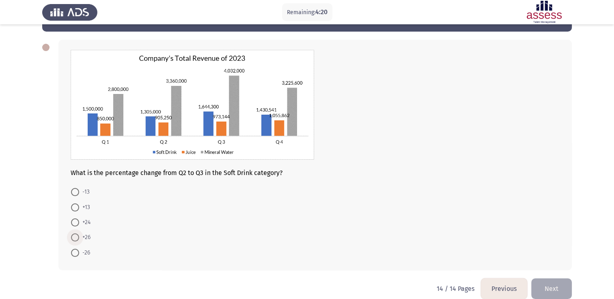
click at [73, 236] on span at bounding box center [75, 238] width 8 height 8
click at [73, 236] on input "+26" at bounding box center [75, 238] width 8 height 8
radio input "true"
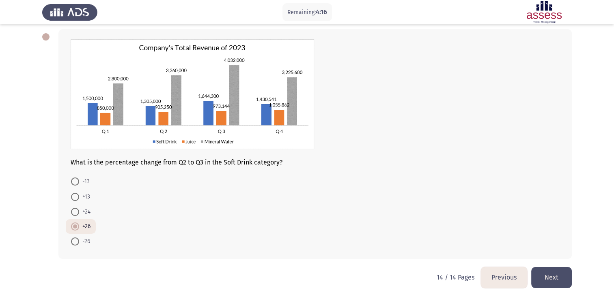
click at [552, 272] on button "Next" at bounding box center [551, 277] width 41 height 21
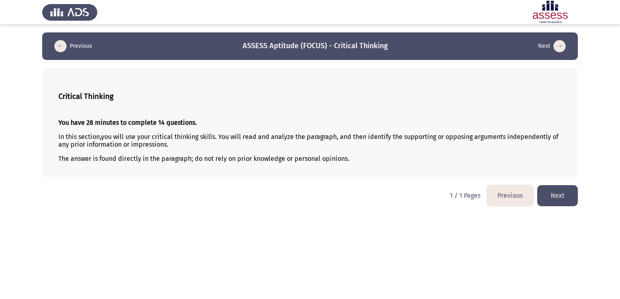
click at [566, 198] on button "Next" at bounding box center [557, 195] width 41 height 21
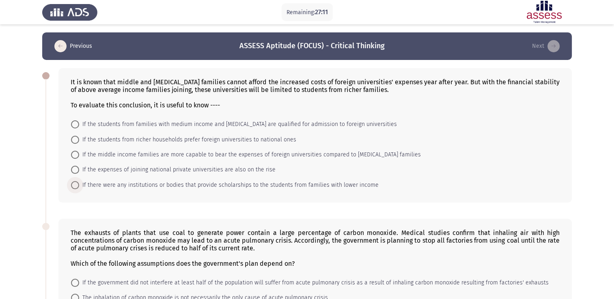
click at [75, 186] on span at bounding box center [75, 185] width 8 height 8
click at [75, 186] on input "If there were any institutions or bodies that provide scholarships to the stude…" at bounding box center [75, 185] width 8 height 8
radio input "true"
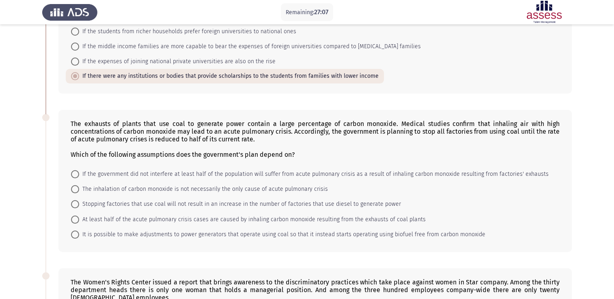
scroll to position [108, 0]
click at [75, 219] on span at bounding box center [75, 220] width 8 height 8
click at [75, 219] on input "At least half of the acute pulmonary crisis cases are caused by inhaling carbon…" at bounding box center [75, 220] width 8 height 8
radio input "true"
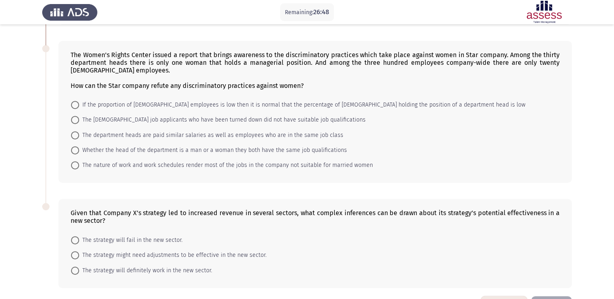
scroll to position [334, 0]
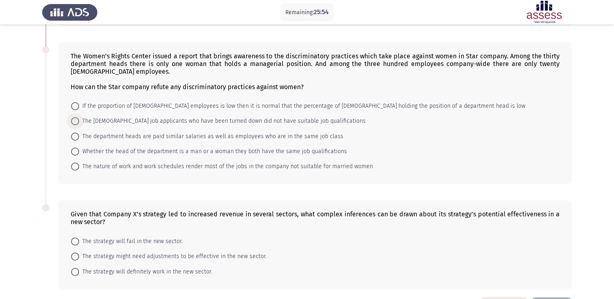
click at [75, 119] on span at bounding box center [75, 121] width 8 height 8
click at [75, 119] on input "The female job applicants who have been turned down did not have suitable job q…" at bounding box center [75, 121] width 8 height 8
radio input "true"
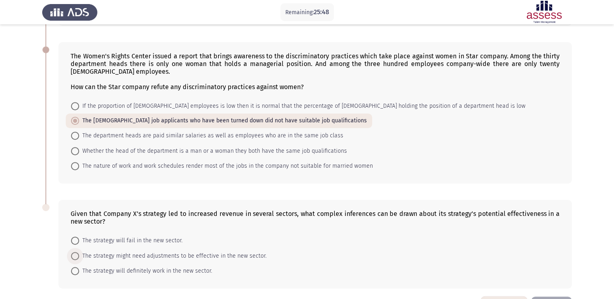
click at [77, 253] on span at bounding box center [75, 256] width 8 height 8
click at [77, 253] on input "The strategy might need adjustments to be effective in the new sector." at bounding box center [75, 256] width 8 height 8
radio input "true"
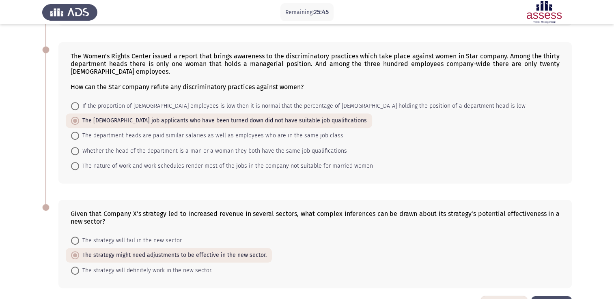
scroll to position [364, 0]
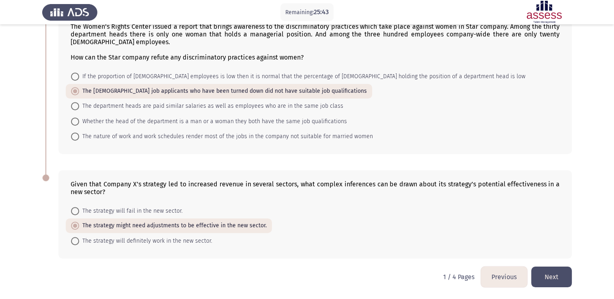
click at [549, 275] on button "Next" at bounding box center [551, 277] width 41 height 21
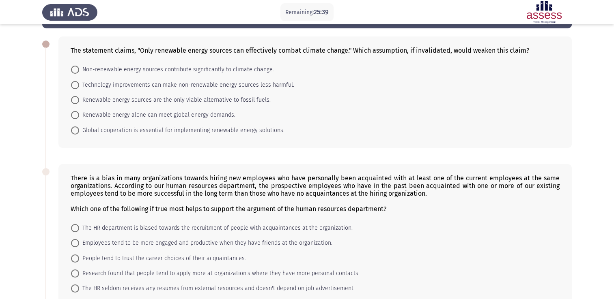
scroll to position [32, 0]
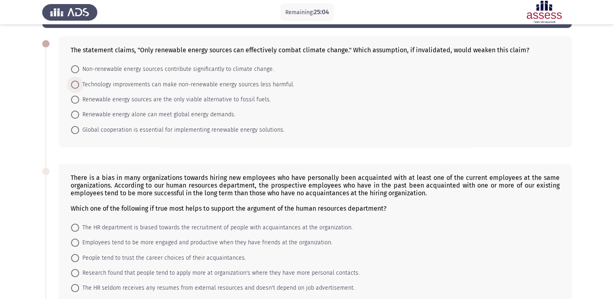
click at [86, 85] on span "Technology improvements can make non-renewable energy sources less harmful." at bounding box center [186, 85] width 215 height 10
click at [79, 85] on input "Technology improvements can make non-renewable energy sources less harmful." at bounding box center [75, 85] width 8 height 8
radio input "true"
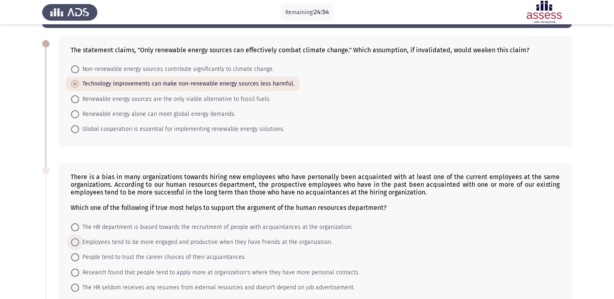
click at [81, 241] on span "Employees tend to be more engaged and productive when they have friends at the …" at bounding box center [205, 243] width 253 height 10
click at [79, 241] on input "Employees tend to be more engaged and productive when they have friends at the …" at bounding box center [75, 243] width 8 height 8
radio input "true"
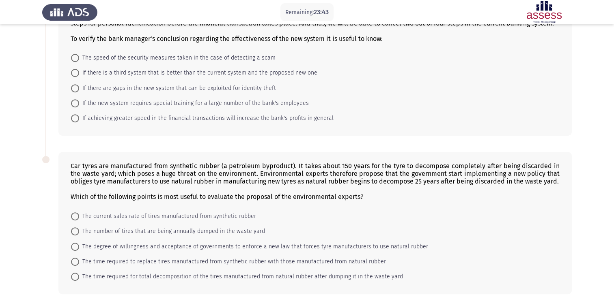
scroll to position [359, 0]
click at [80, 88] on span "If there are gaps in the new system that can be exploited for identity theft" at bounding box center [177, 89] width 197 height 10
click at [79, 88] on input "If there are gaps in the new system that can be exploited for identity theft" at bounding box center [75, 89] width 8 height 8
radio input "true"
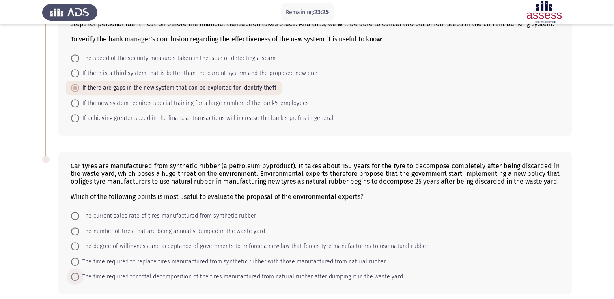
click at [81, 275] on span "The time required for total decomposition of the tires manufactured from natura…" at bounding box center [241, 277] width 324 height 10
click at [79, 275] on input "The time required for total decomposition of the tires manufactured from natura…" at bounding box center [75, 277] width 8 height 8
radio input "true"
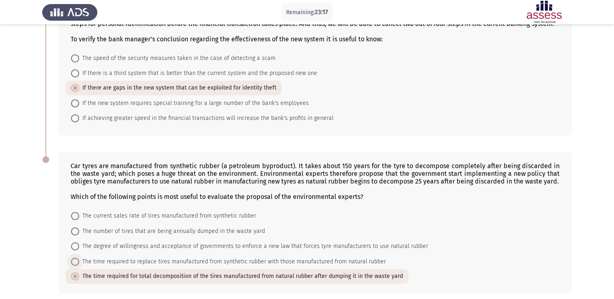
click at [82, 263] on span "The time required to replace tires manufactured from synthetic rubber with thos…" at bounding box center [232, 262] width 307 height 10
click at [79, 263] on input "The time required to replace tires manufactured from synthetic rubber with thos…" at bounding box center [75, 262] width 8 height 8
radio input "true"
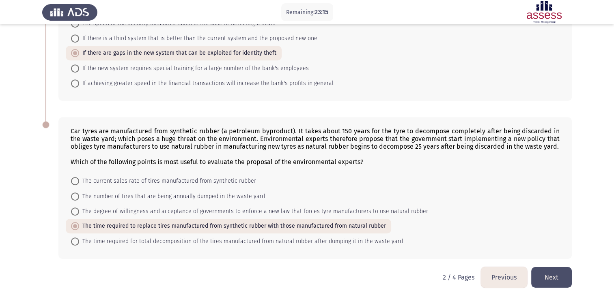
scroll to position [394, 0]
click at [78, 241] on span at bounding box center [75, 241] width 8 height 8
click at [78, 241] on input "The time required for total decomposition of the tires manufactured from natura…" at bounding box center [75, 241] width 8 height 8
radio input "true"
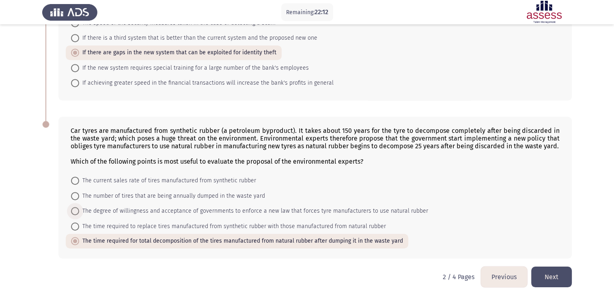
click at [77, 214] on span at bounding box center [75, 211] width 8 height 8
click at [77, 214] on input "The degree of willingness and acceptance of governments to enforce a new law th…" at bounding box center [75, 211] width 8 height 8
radio input "true"
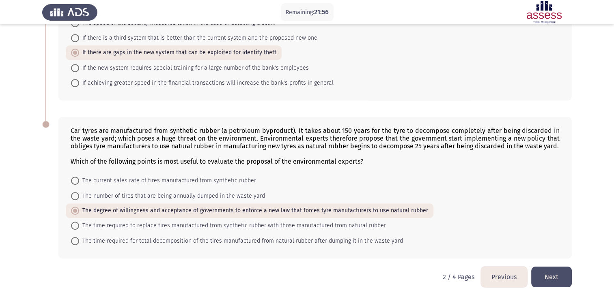
click at [545, 282] on button "Next" at bounding box center [551, 277] width 41 height 21
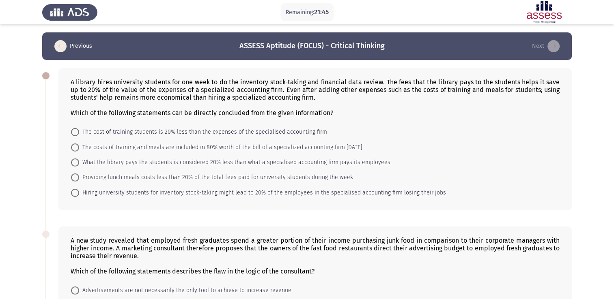
scroll to position [0, 0]
click at [77, 164] on span at bounding box center [75, 163] width 8 height 8
click at [77, 164] on input "What the library pays the students is considered 20% less than what a specialis…" at bounding box center [75, 163] width 8 height 8
radio input "true"
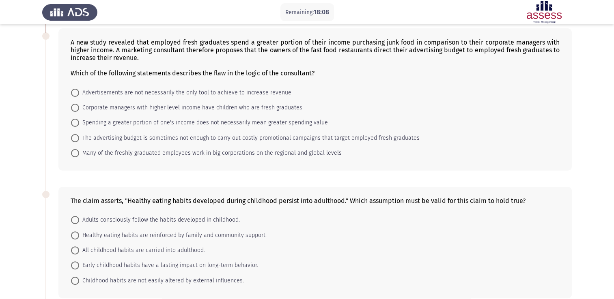
scroll to position [196, 0]
click at [76, 126] on span at bounding box center [75, 124] width 8 height 8
click at [76, 126] on input "Spending a greater portion of one's income does not necessarily mean greater sp…" at bounding box center [75, 124] width 8 height 8
radio input "true"
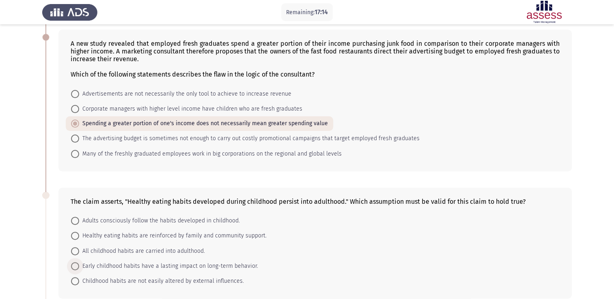
click at [78, 264] on span at bounding box center [75, 266] width 8 height 8
click at [78, 264] on input "Early childhood habits have a lasting impact on long-term behavior." at bounding box center [75, 266] width 8 height 8
radio input "true"
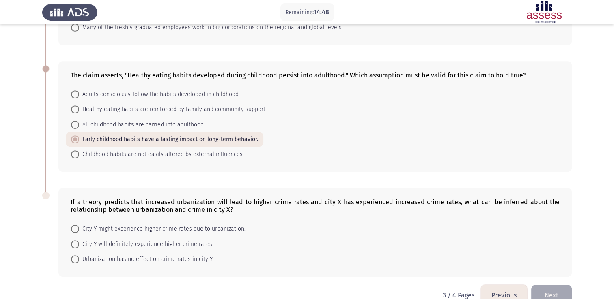
scroll to position [341, 0]
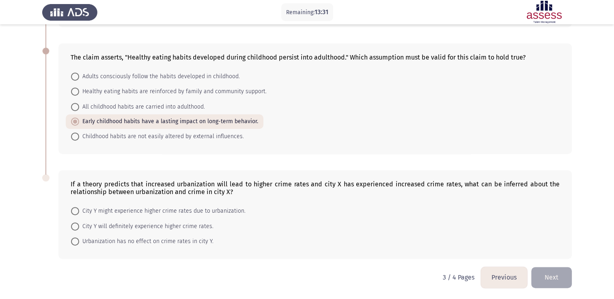
click at [77, 213] on span at bounding box center [75, 211] width 8 height 8
click at [77, 213] on input "City Y might experience higher crime rates due to urbanization." at bounding box center [75, 211] width 8 height 8
radio input "true"
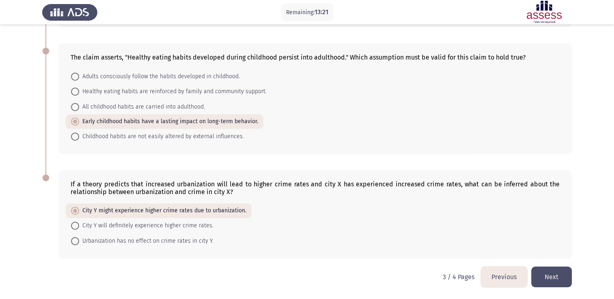
click at [548, 282] on button "Next" at bounding box center [551, 277] width 41 height 21
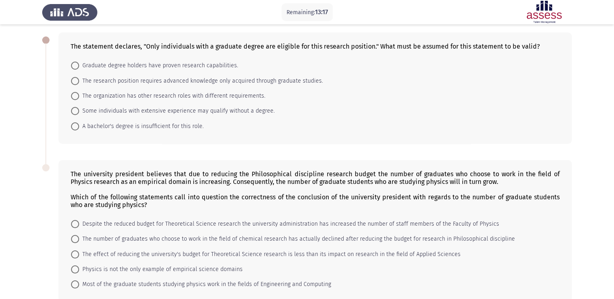
scroll to position [36, 0]
click at [74, 83] on span at bounding box center [75, 81] width 8 height 8
click at [74, 83] on input "The research position requires advanced knowledge only acquired through graduat…" at bounding box center [75, 81] width 8 height 8
radio input "true"
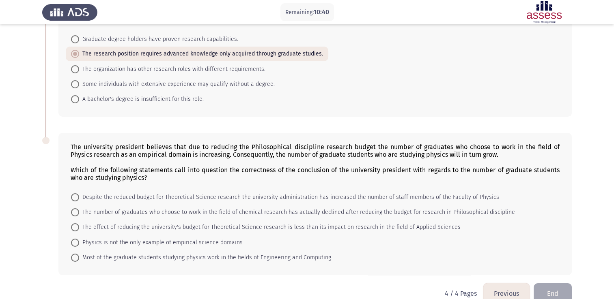
scroll to position [78, 0]
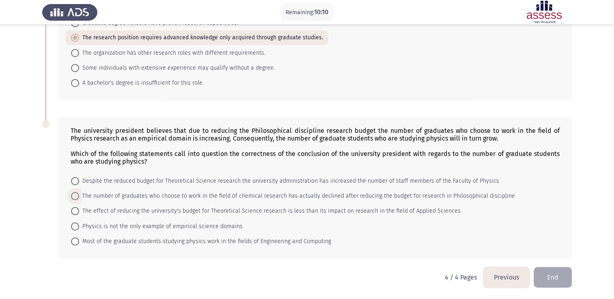
click at [76, 194] on span at bounding box center [75, 196] width 8 height 8
click at [76, 194] on input "The number of graduates who choose to work in the field of chemical research ha…" at bounding box center [75, 196] width 8 height 8
radio input "true"
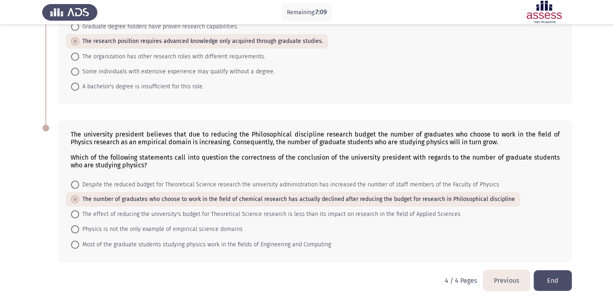
scroll to position [78, 0]
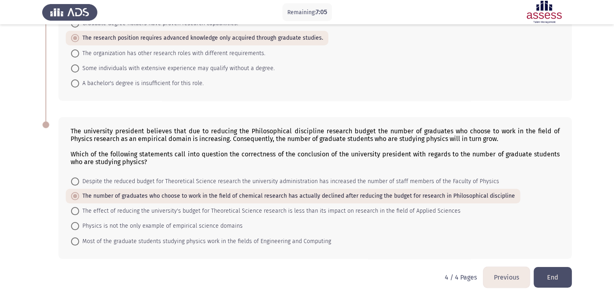
click at [551, 277] on button "End" at bounding box center [552, 277] width 38 height 21
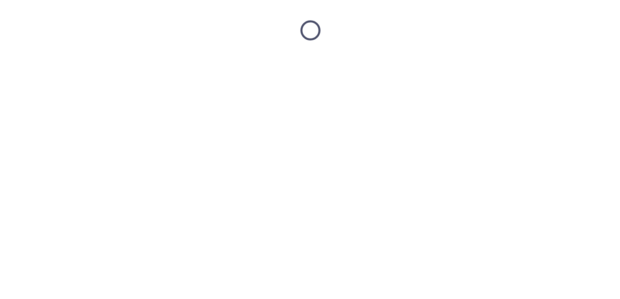
scroll to position [0, 0]
